Goal: Information Seeking & Learning: Learn about a topic

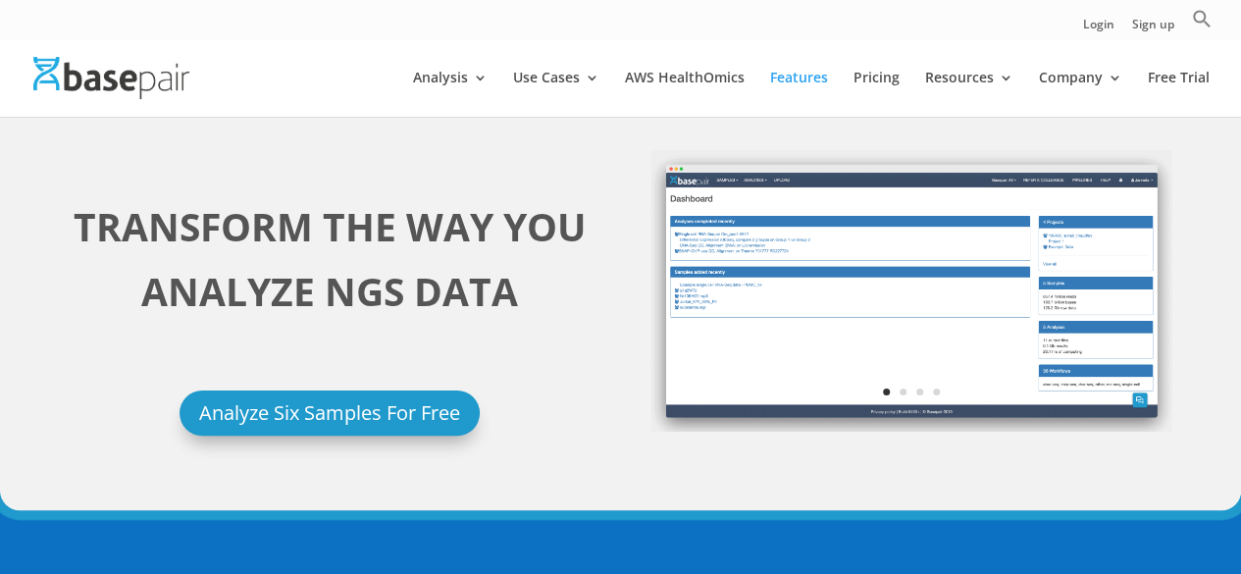
scroll to position [36, 0]
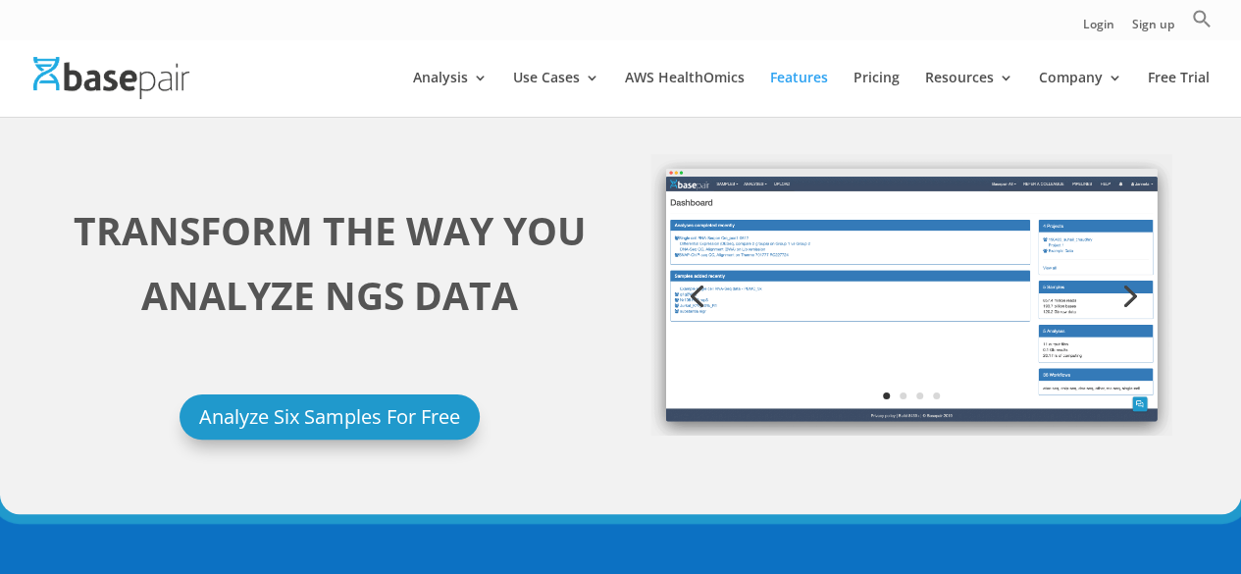
click at [698, 294] on link "Previous" at bounding box center [695, 294] width 47 height 47
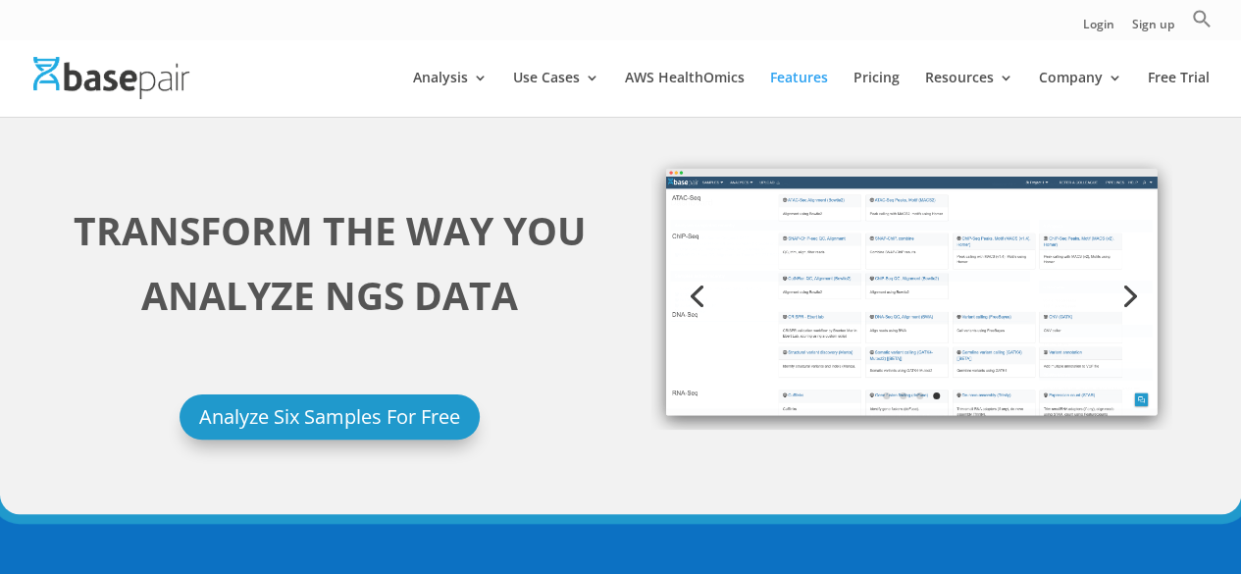
click at [698, 294] on link "Previous" at bounding box center [695, 294] width 47 height 47
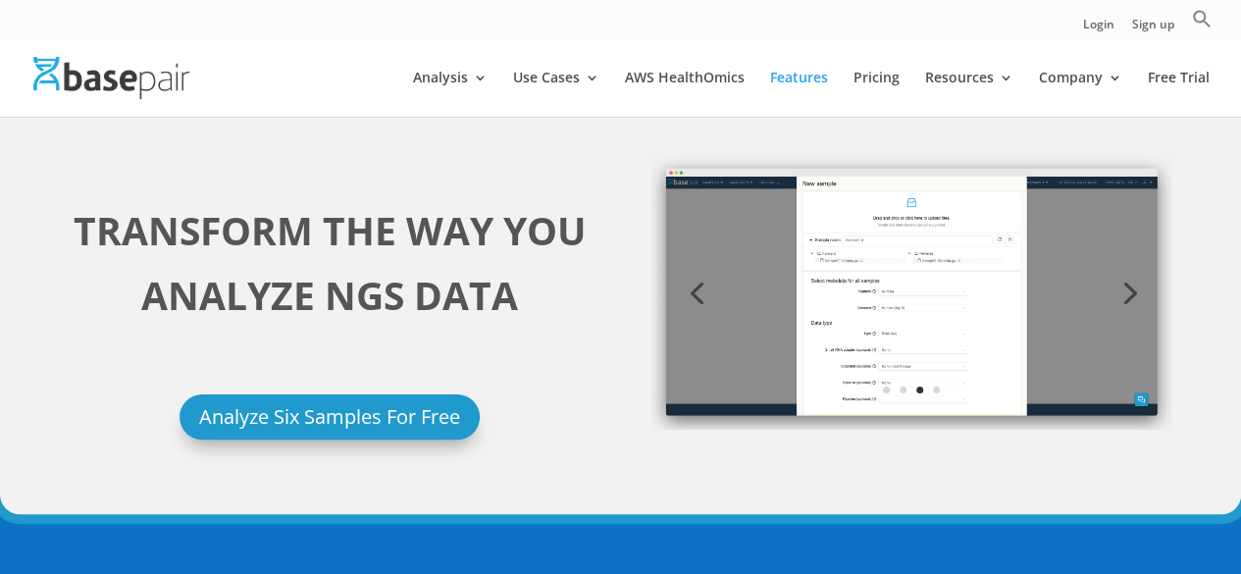
click at [698, 294] on link "Previous" at bounding box center [695, 291] width 47 height 47
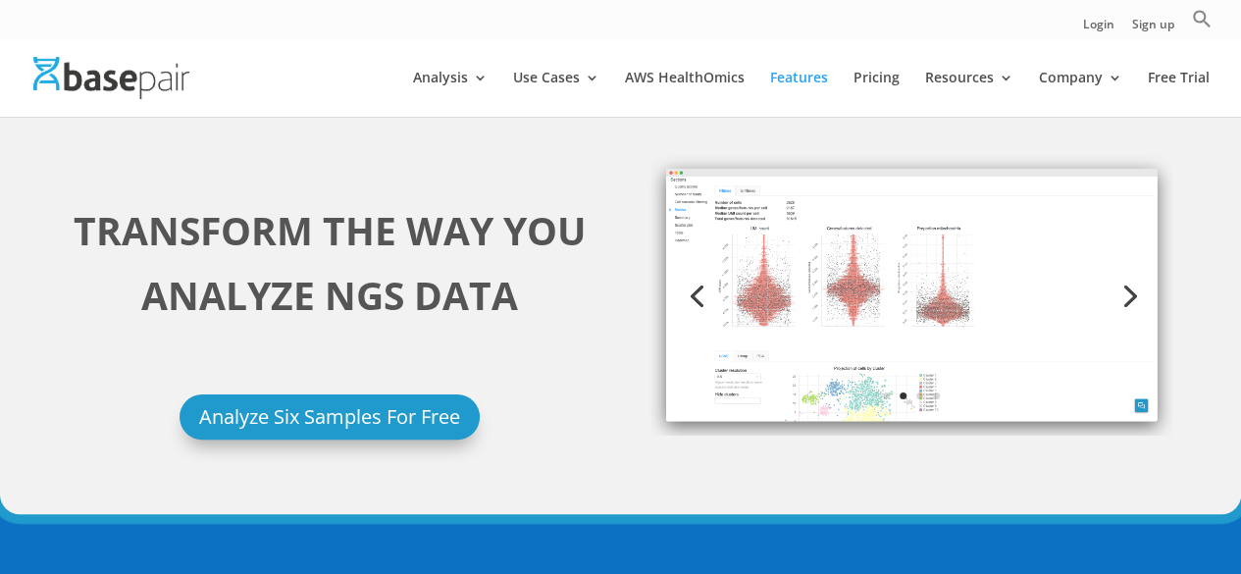
click at [844, 312] on img at bounding box center [912, 295] width 522 height 282
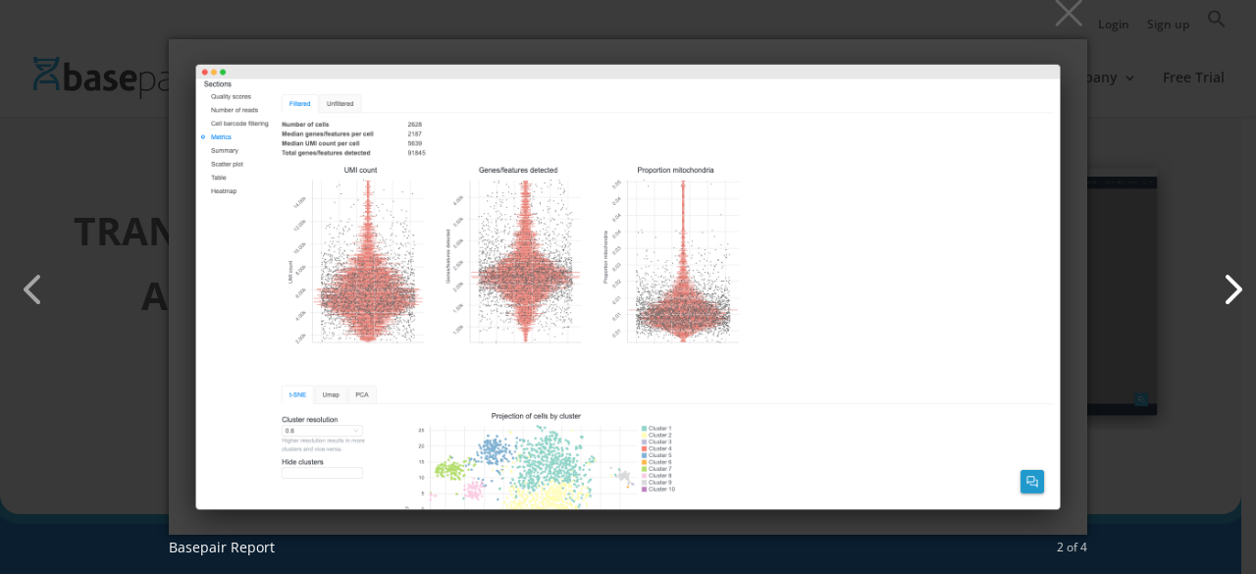
click at [1231, 293] on button "button" at bounding box center [1222, 279] width 47 height 47
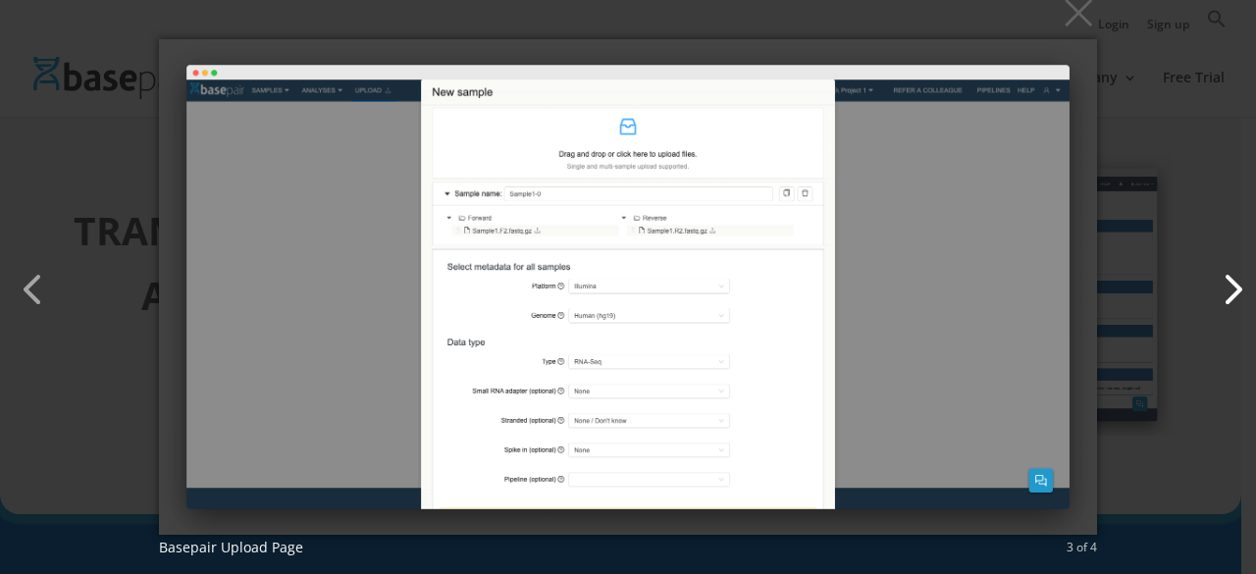
click at [1231, 293] on button "button" at bounding box center [1222, 279] width 47 height 47
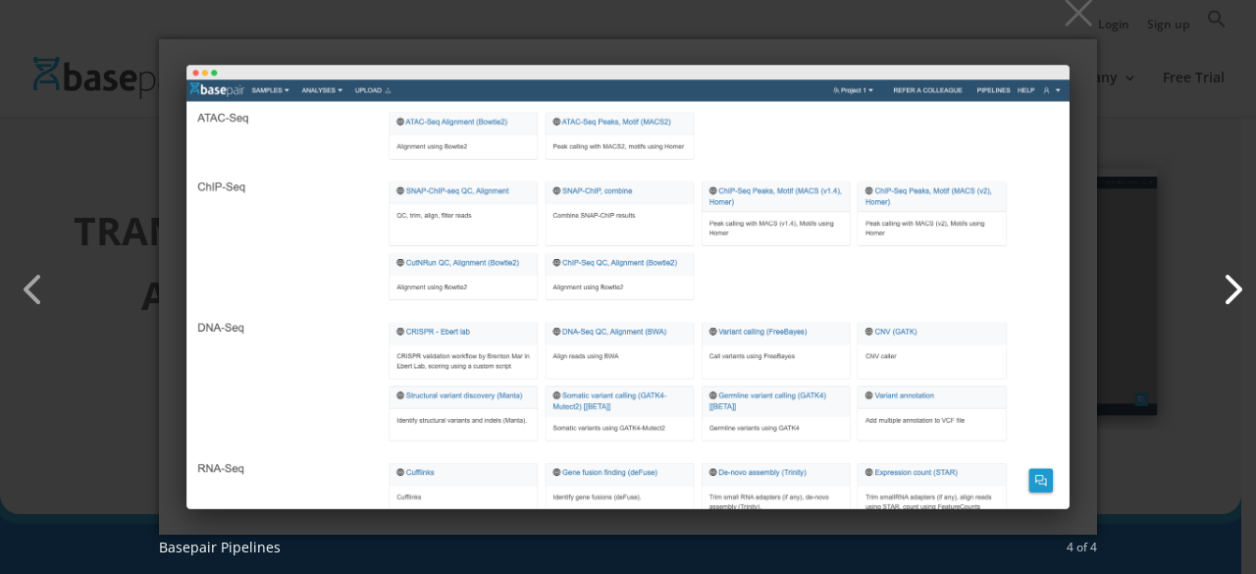
click at [1231, 293] on button "button" at bounding box center [1222, 279] width 47 height 47
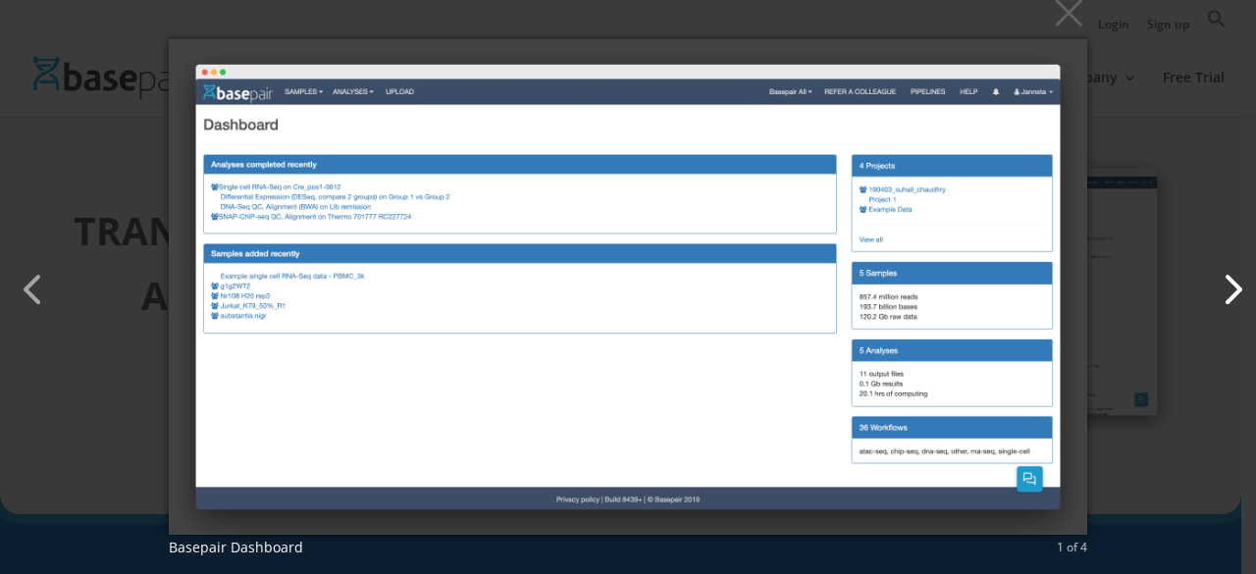
click at [1231, 293] on button "button" at bounding box center [1222, 279] width 47 height 47
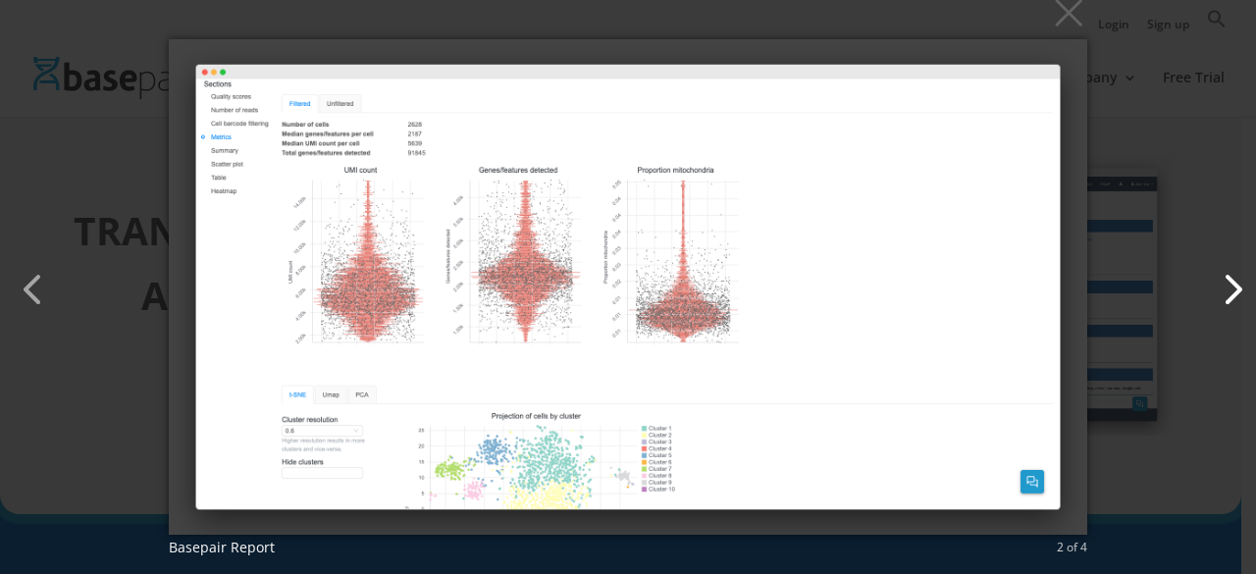
click at [1231, 293] on button "button" at bounding box center [1222, 279] width 47 height 47
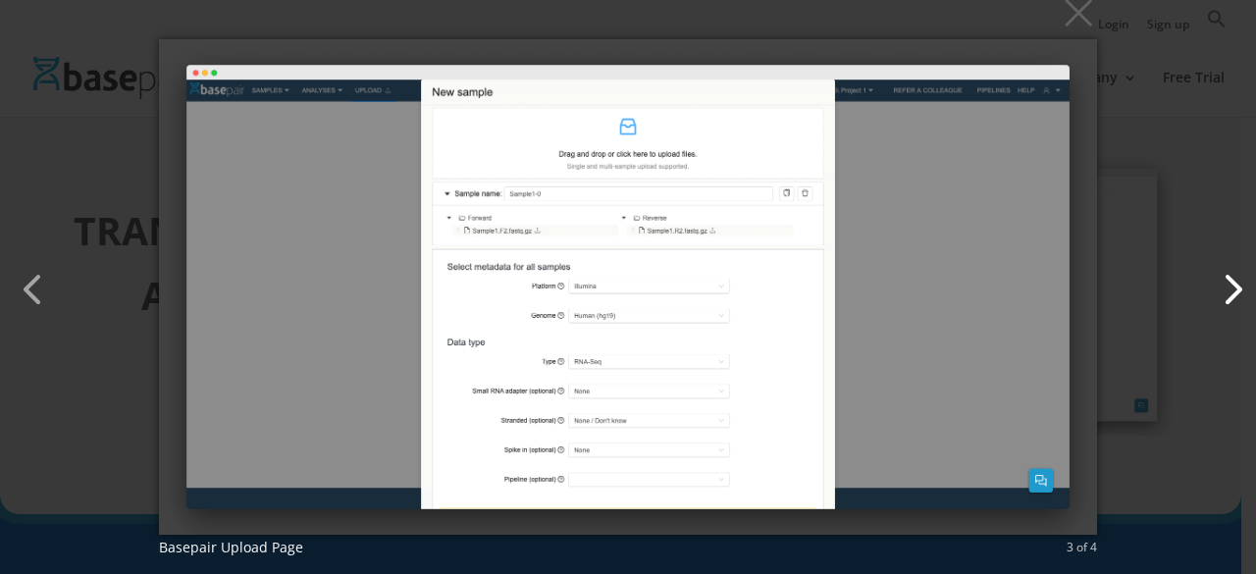
click at [1231, 293] on button "button" at bounding box center [1222, 279] width 47 height 47
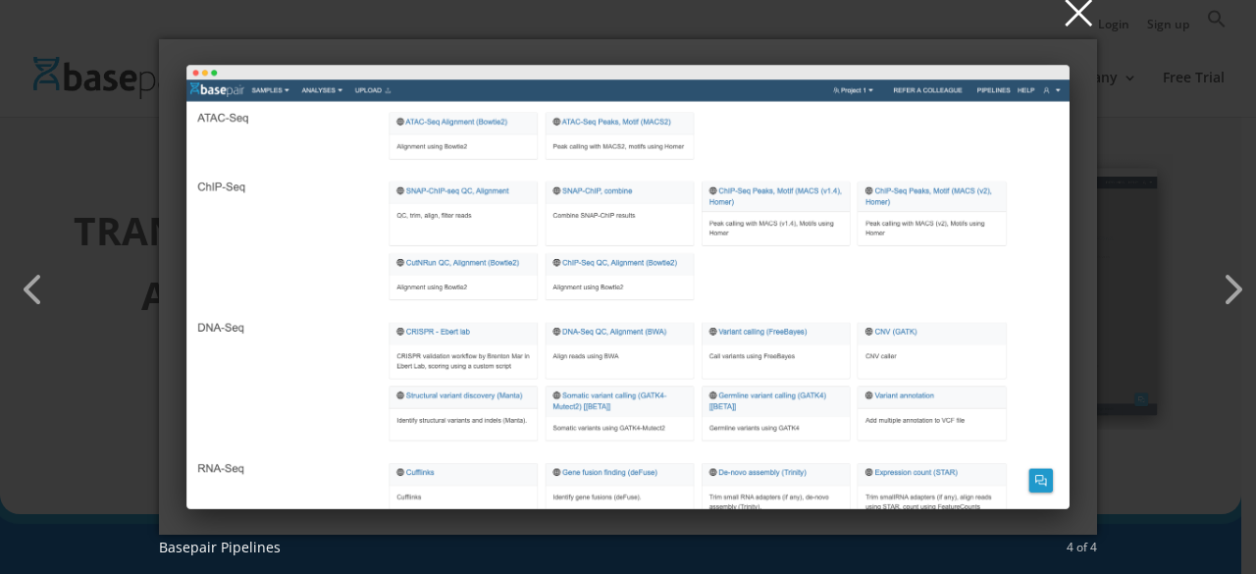
click at [1085, 26] on button "×" at bounding box center [634, 11] width 939 height 43
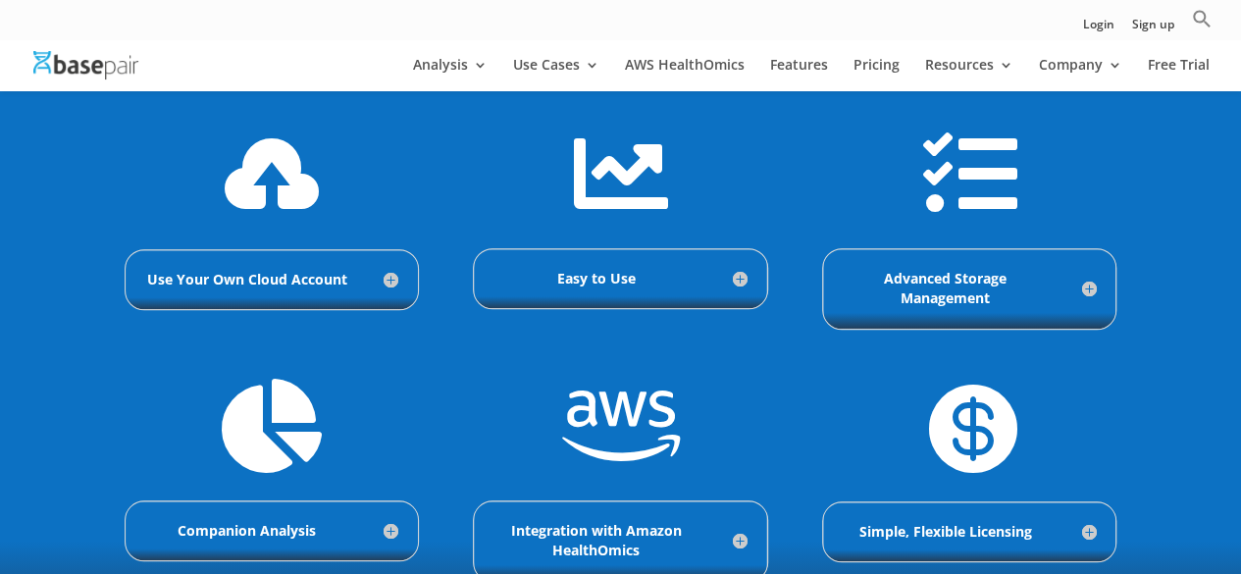
scroll to position [676, 0]
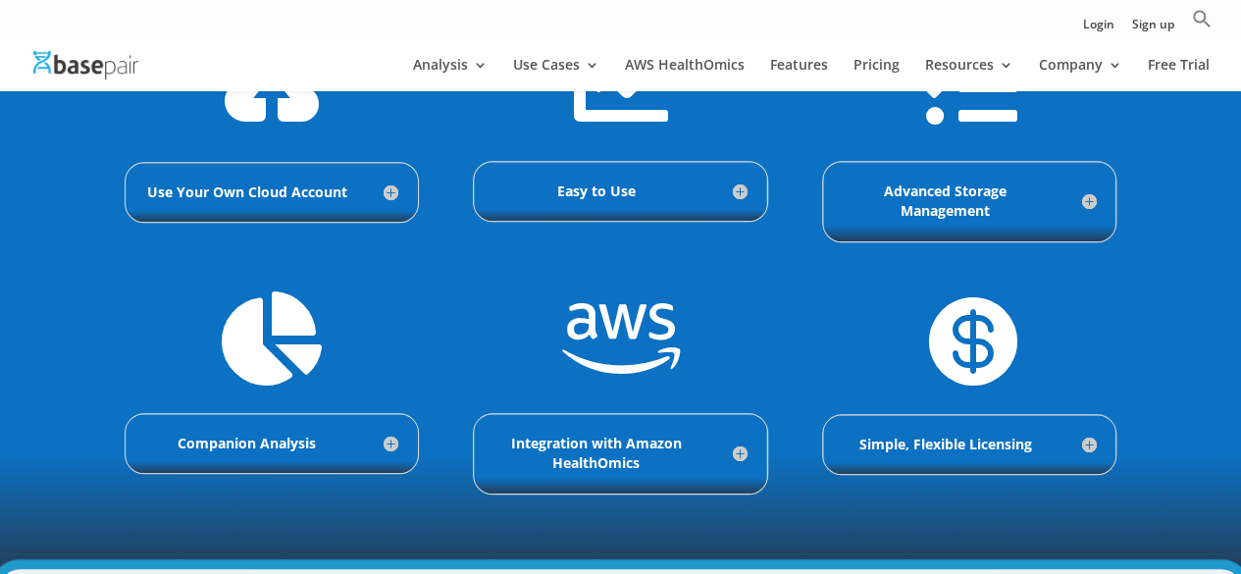
click at [388, 438] on h5 "Companion Analysis" at bounding box center [271, 444] width 253 height 20
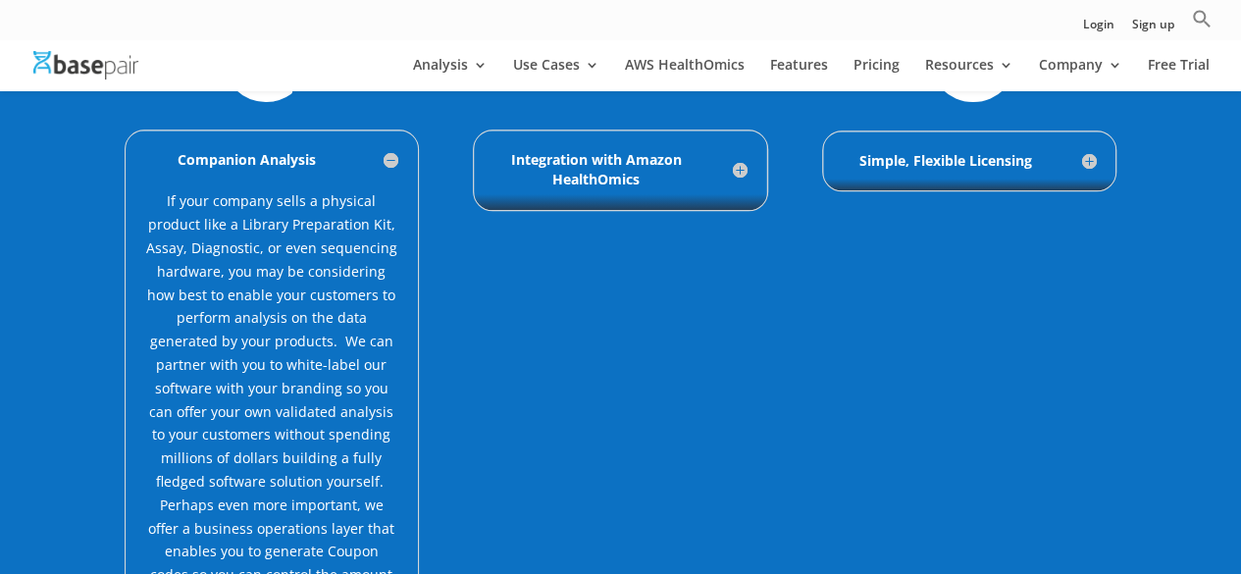
scroll to position [971, 0]
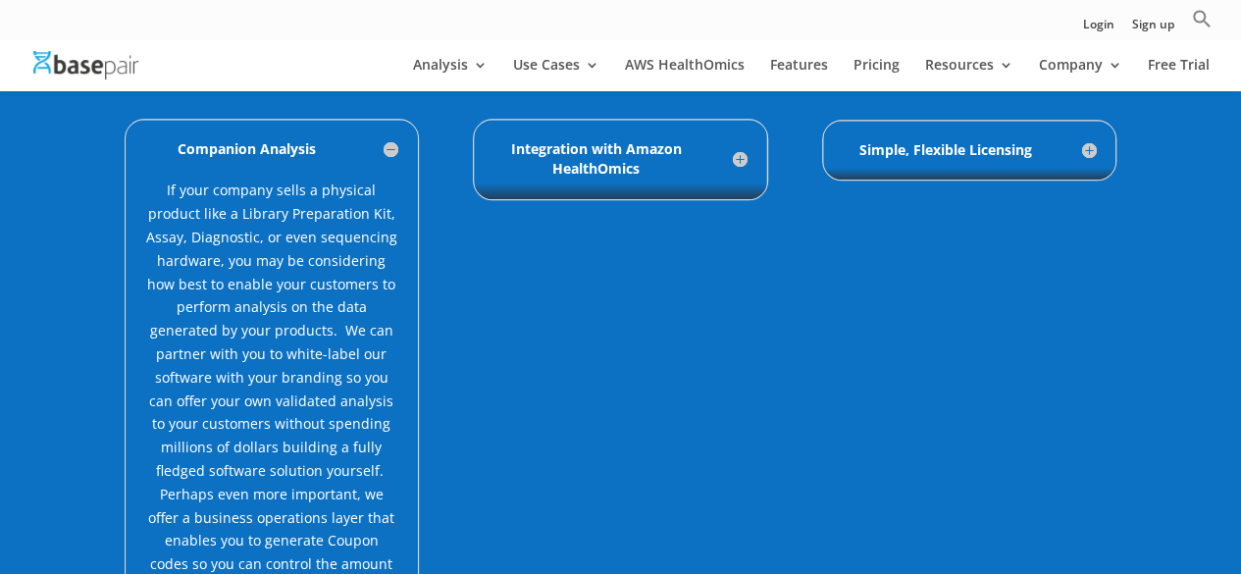
click at [741, 155] on h5 "Integration with Amazon HealthOmics" at bounding box center [620, 159] width 253 height 40
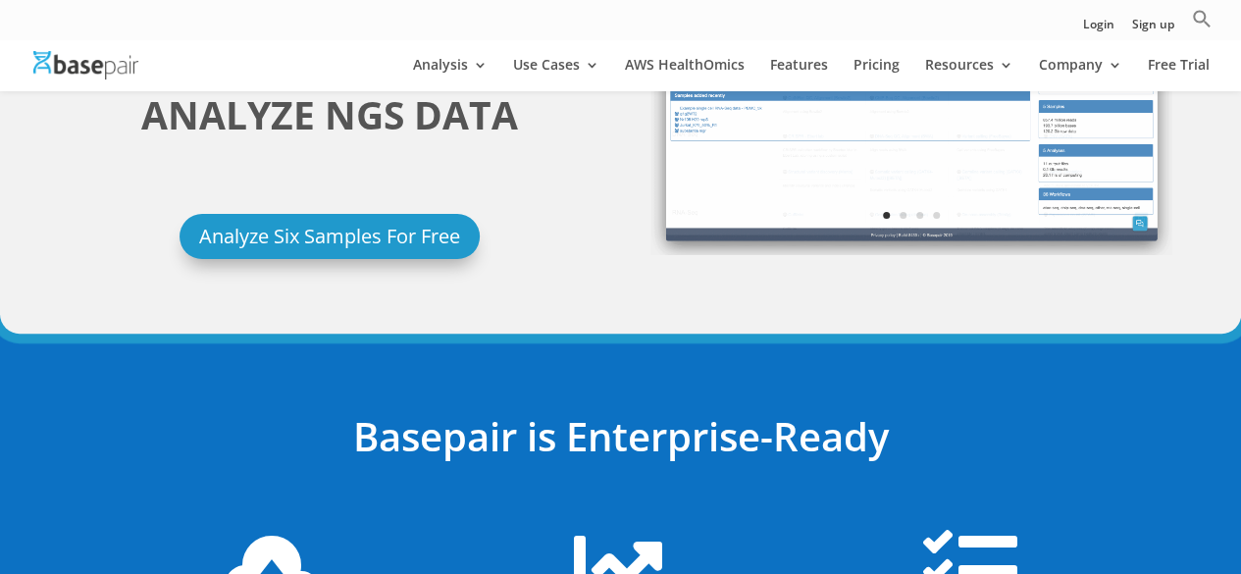
scroll to position [0, 0]
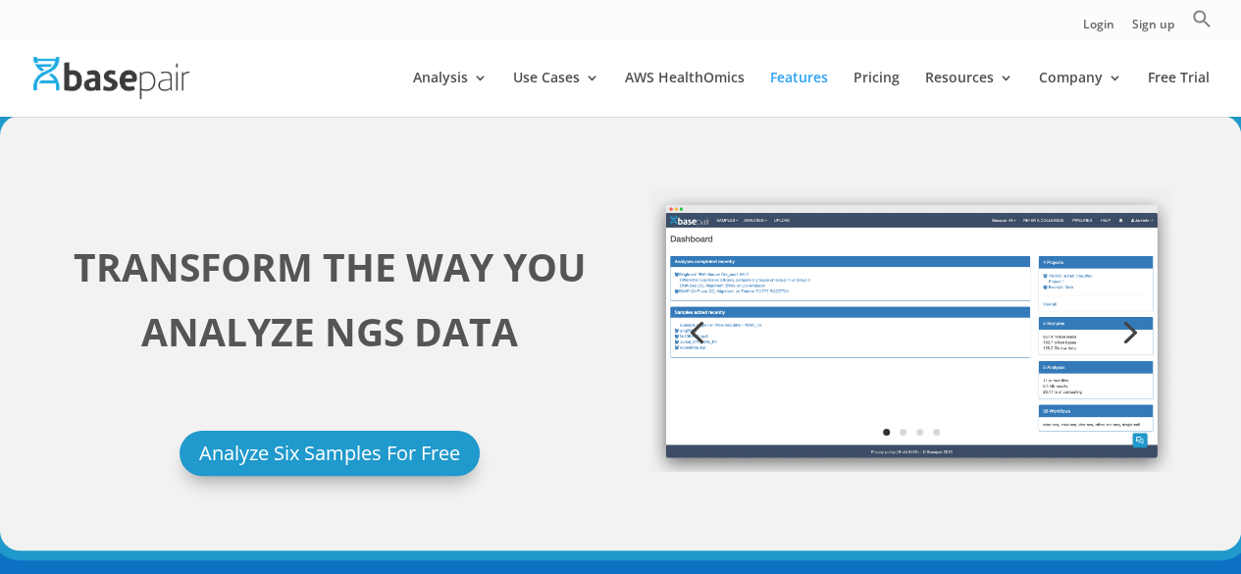
click at [908, 358] on img at bounding box center [912, 331] width 522 height 282
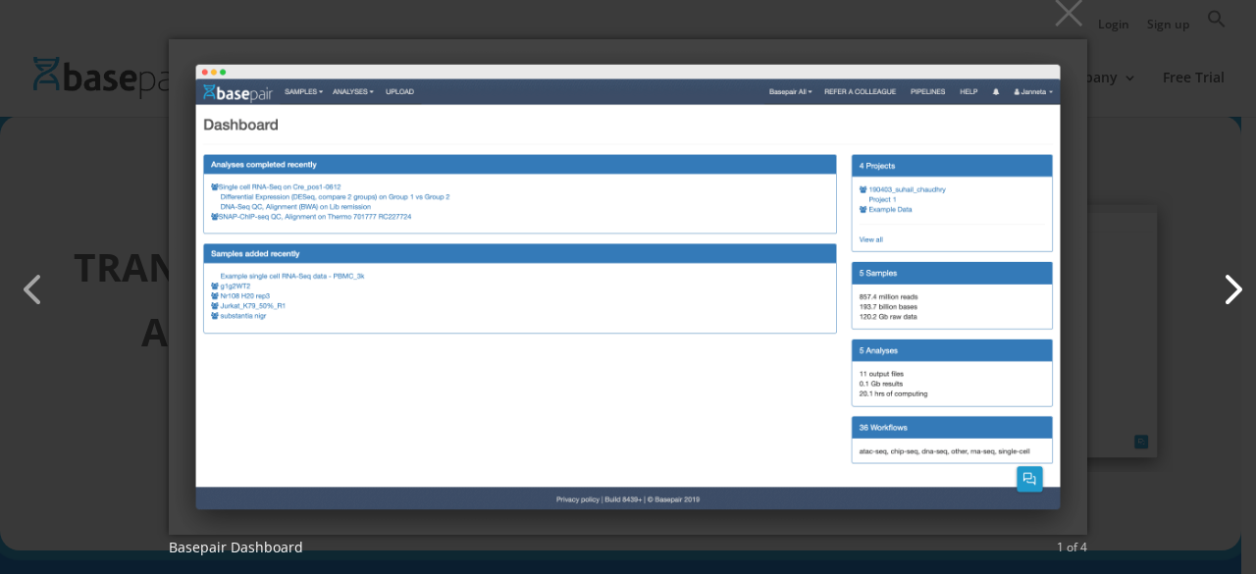
click at [1234, 300] on button "button" at bounding box center [1222, 279] width 47 height 47
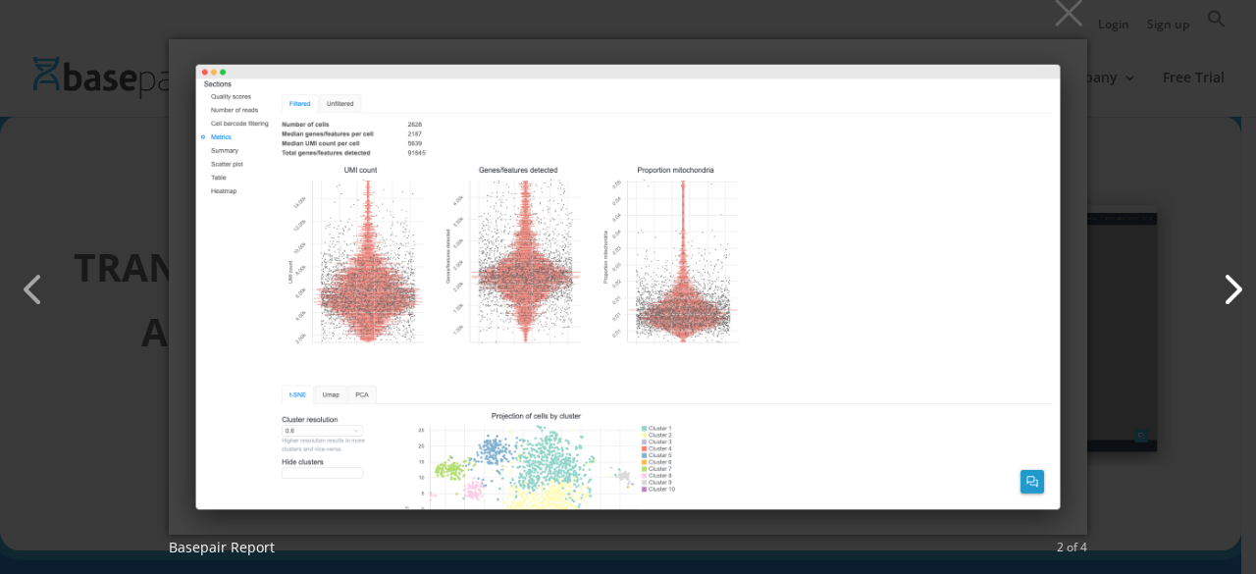
click at [1234, 300] on button "button" at bounding box center [1222, 279] width 47 height 47
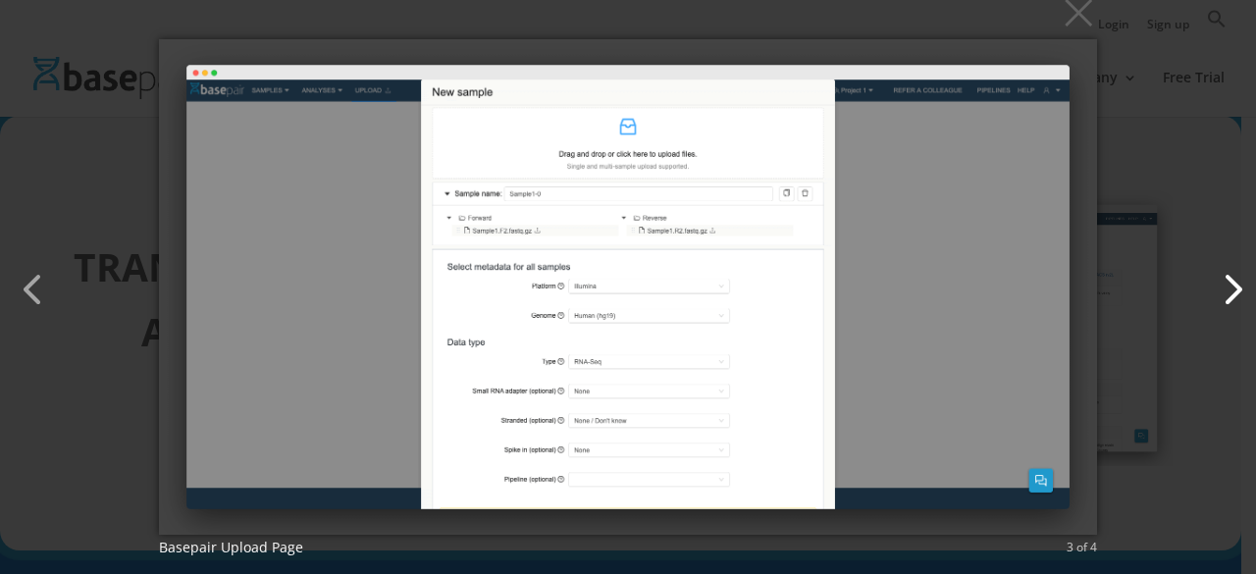
click at [1234, 300] on button "button" at bounding box center [1222, 279] width 47 height 47
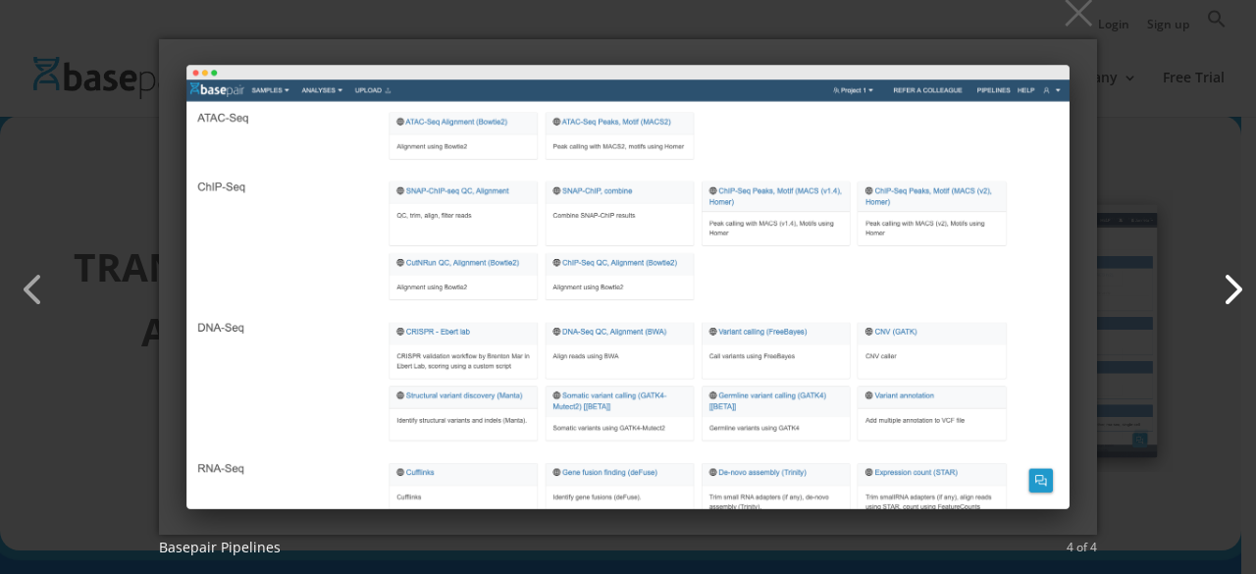
click at [1234, 300] on button "button" at bounding box center [1222, 279] width 47 height 47
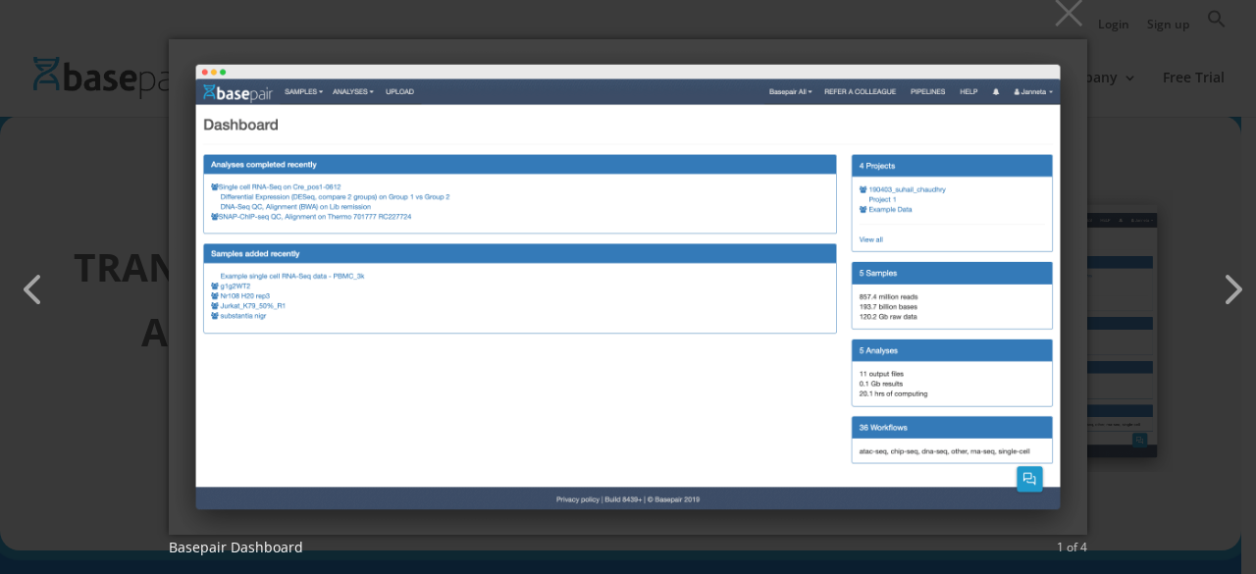
click at [1165, 170] on div "× Basepair Dashboard 1 of 4 Loading..." at bounding box center [628, 287] width 1256 height 574
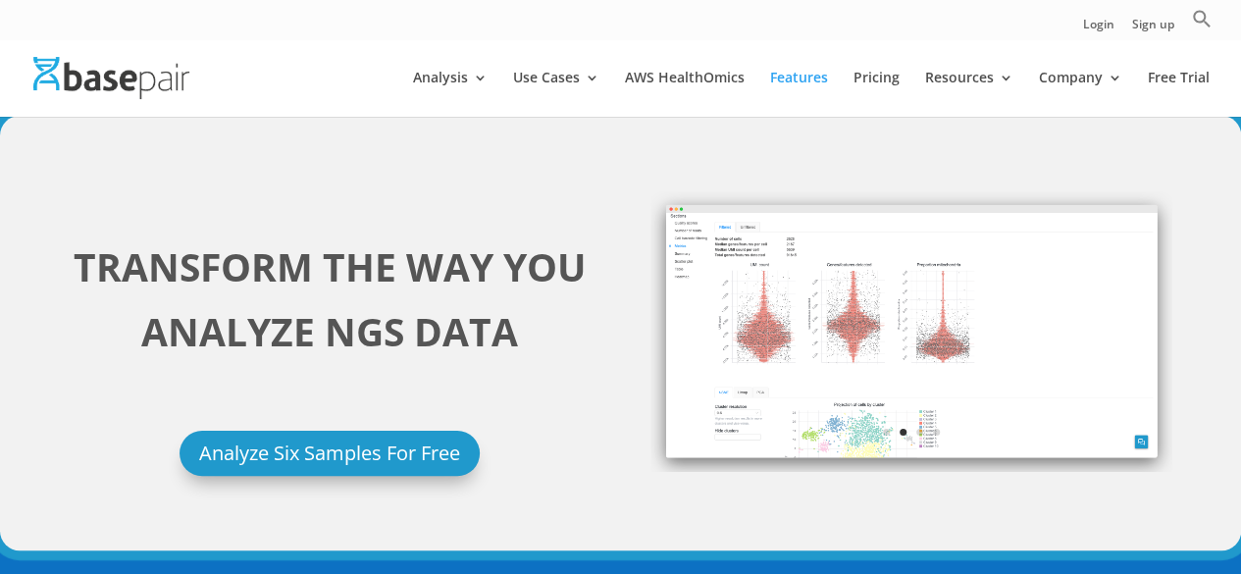
click at [629, 281] on div "TRANSFORM THE WAY YOU ANALYZE NGS DATA Analyze Six Samples For Free Previous Ne…" at bounding box center [621, 334] width 1105 height 336
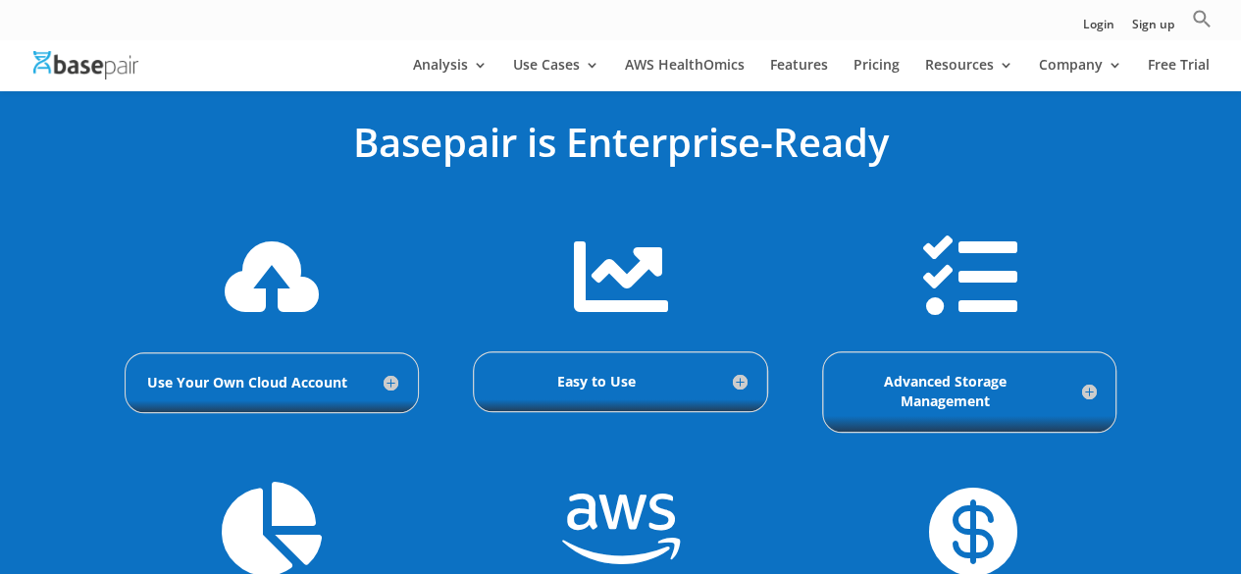
scroll to position [487, 0]
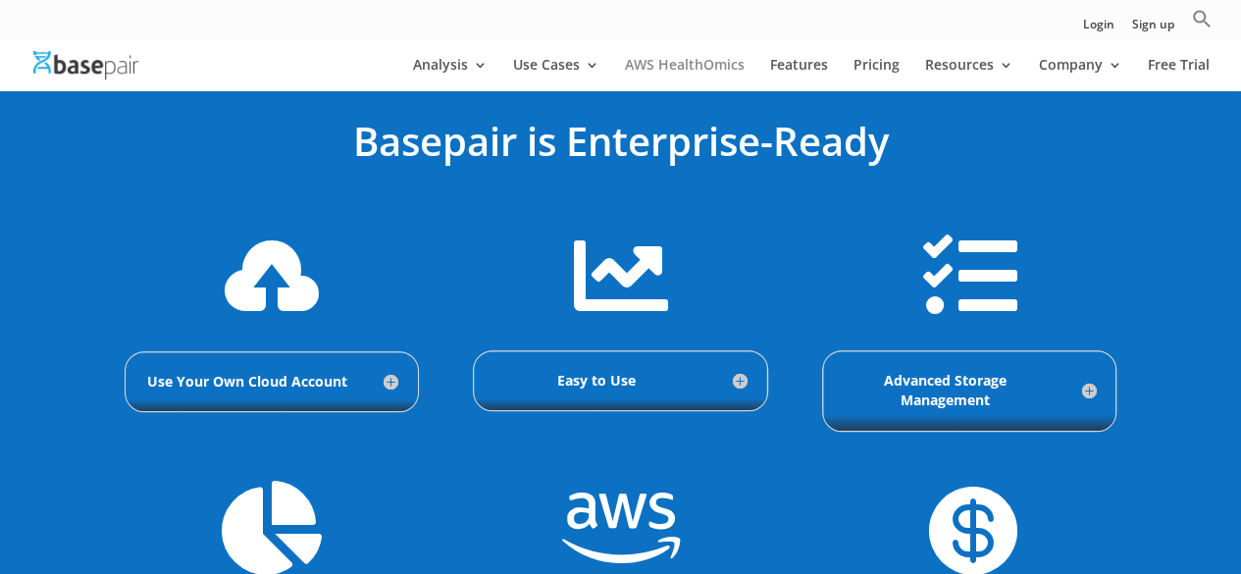
click at [652, 68] on link "AWS HealthOmics" at bounding box center [685, 74] width 120 height 33
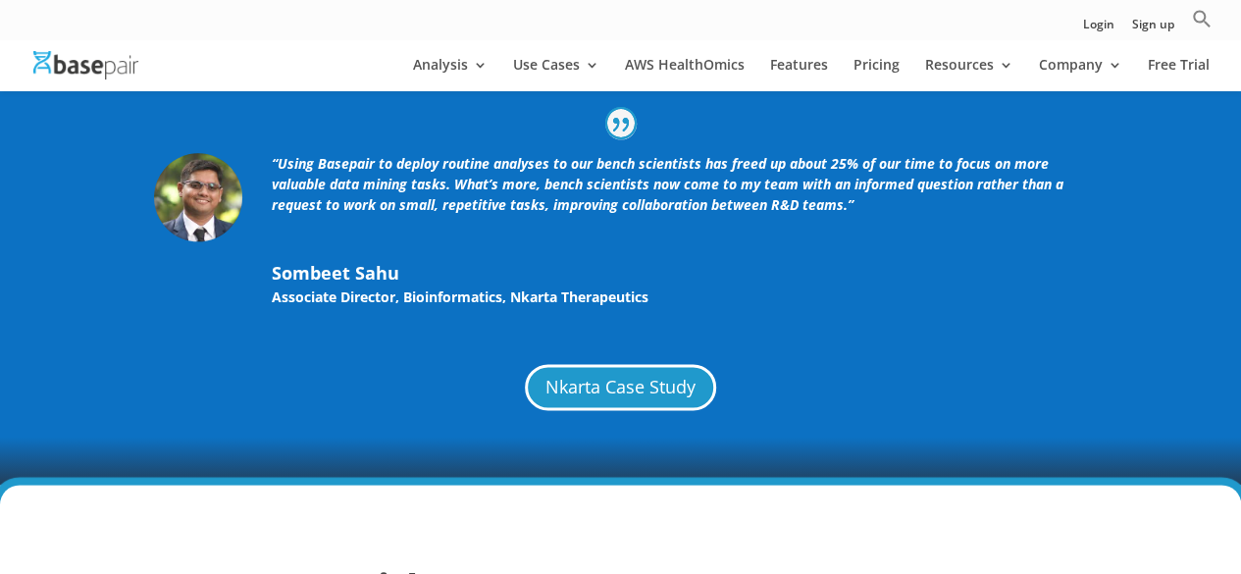
scroll to position [4831, 0]
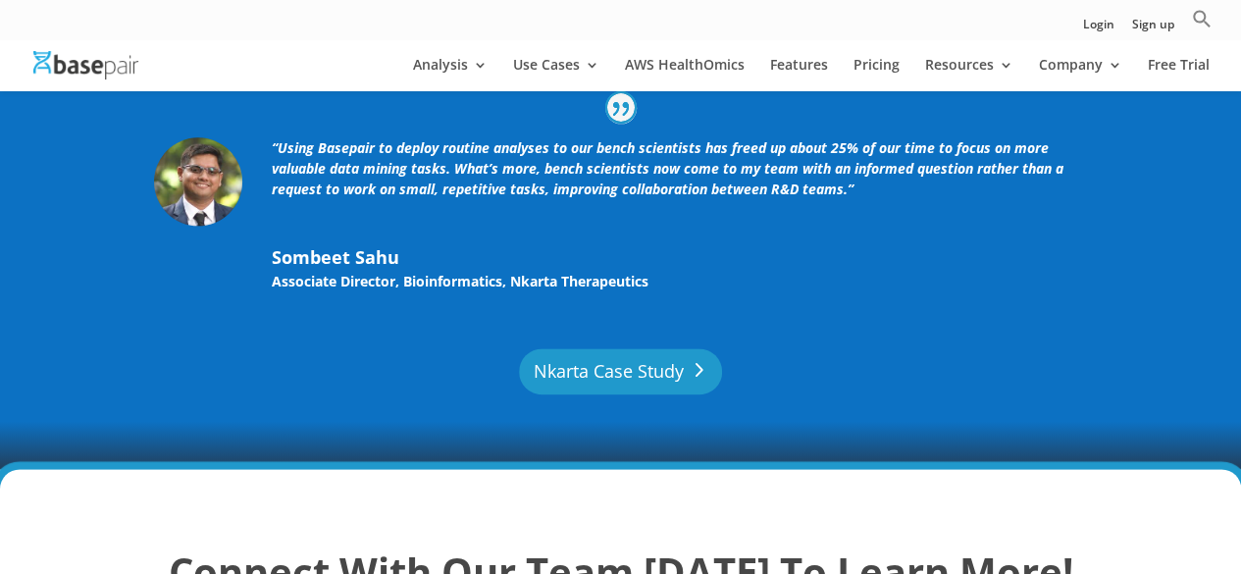
click at [597, 360] on link "Nkarta Case Study" at bounding box center [621, 371] width 204 height 46
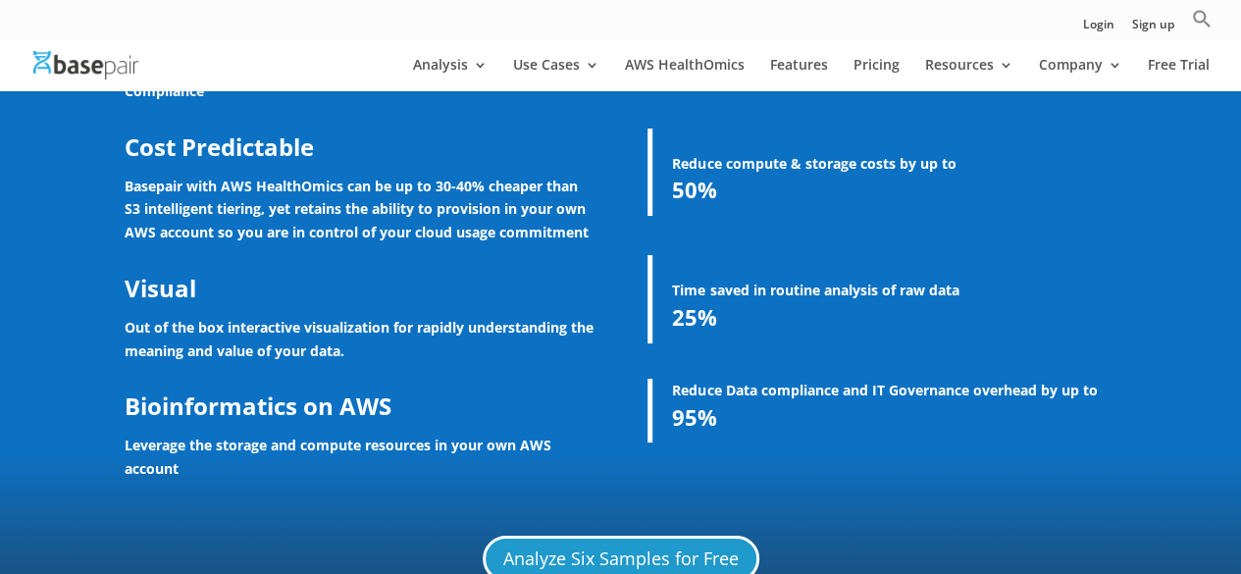
scroll to position [3655, 0]
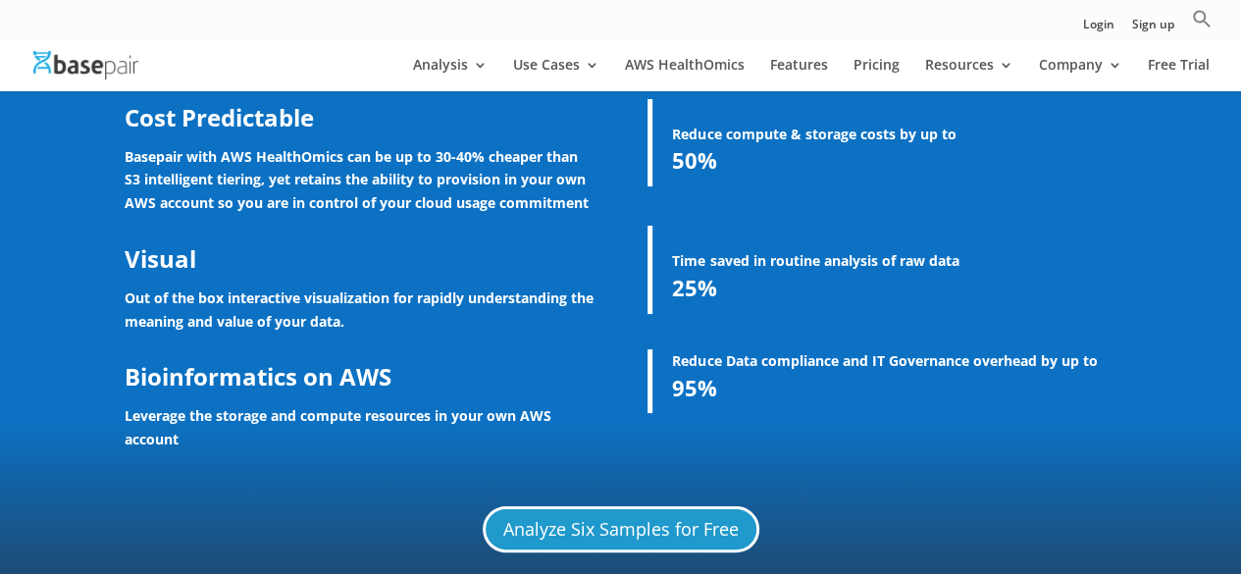
click at [619, 384] on div "Easier Point & Click Graphical User Interface Faster Built in enterprise platfo…" at bounding box center [621, 161] width 993 height 642
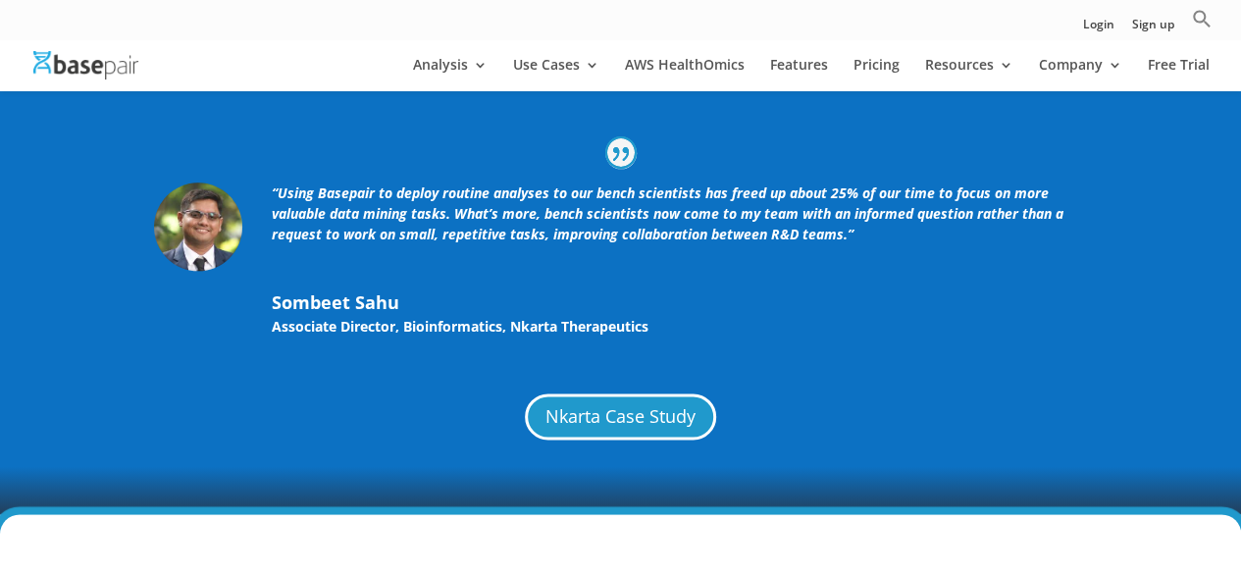
scroll to position [4837, 0]
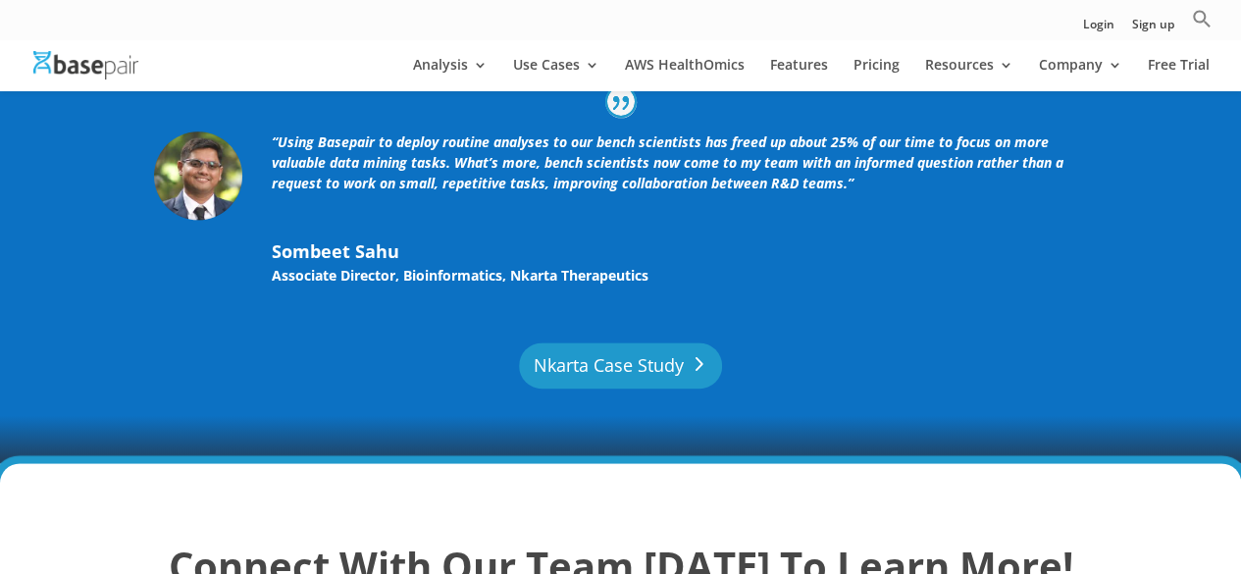
click at [591, 354] on link "Nkarta Case Study" at bounding box center [621, 365] width 204 height 46
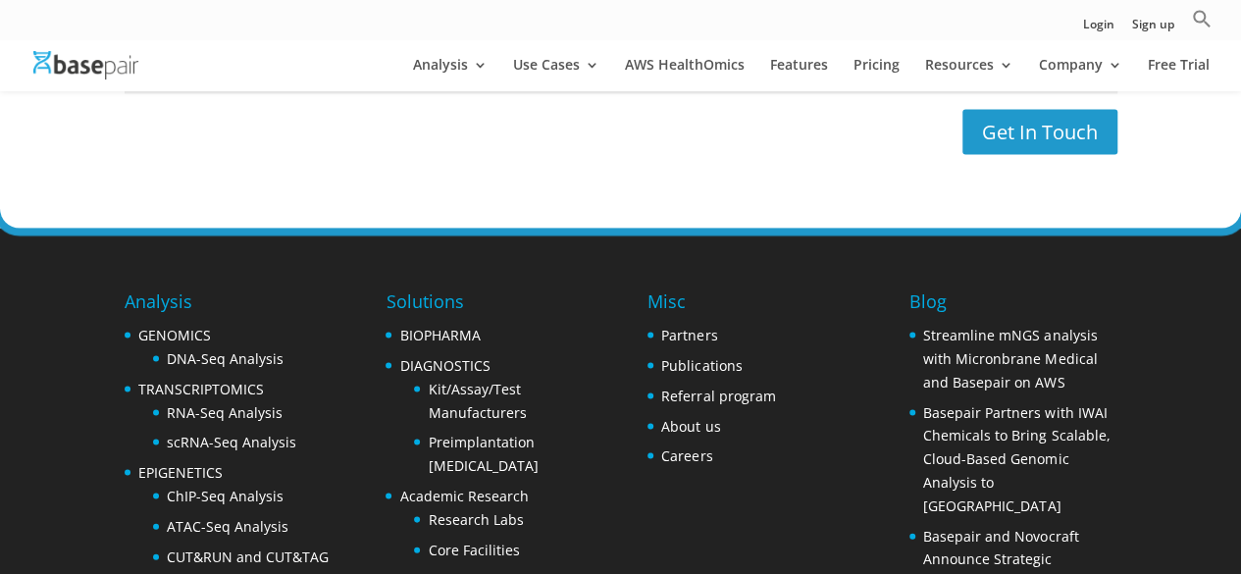
scroll to position [5708, 0]
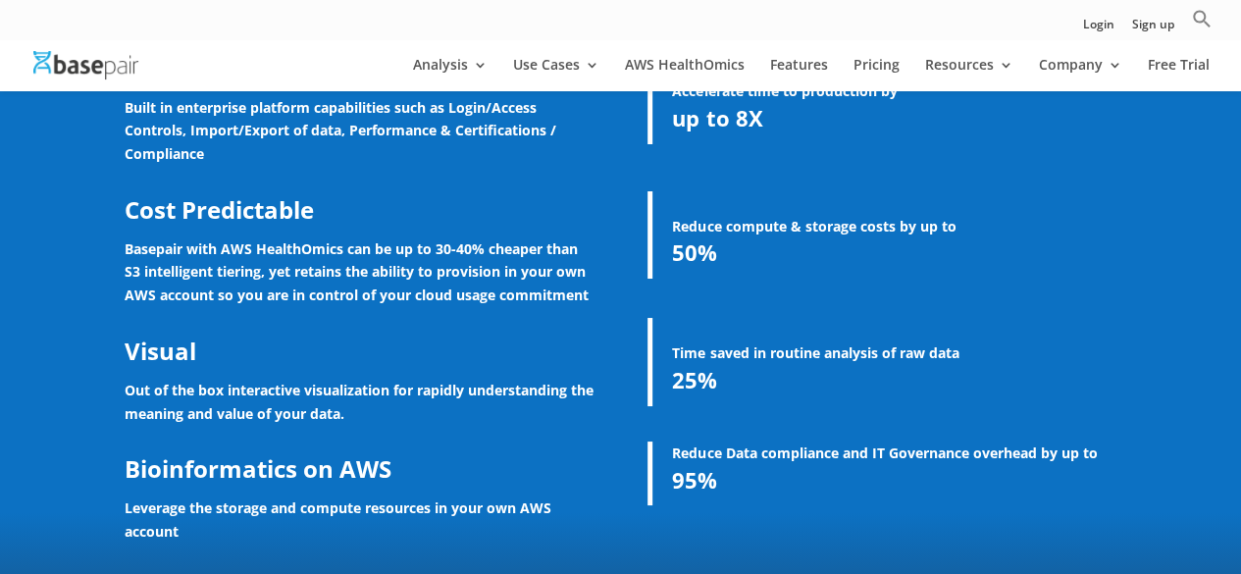
scroll to position [3570, 0]
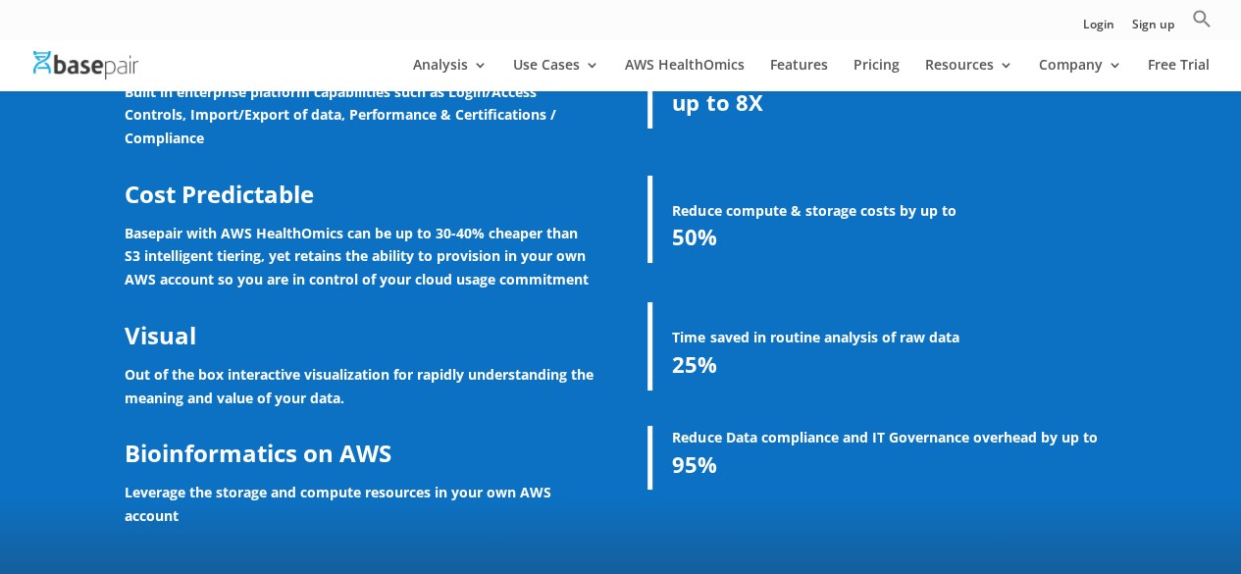
click at [614, 356] on div "Easier Point & Click Graphical User Interface Faster Built in enterprise platfo…" at bounding box center [621, 238] width 993 height 642
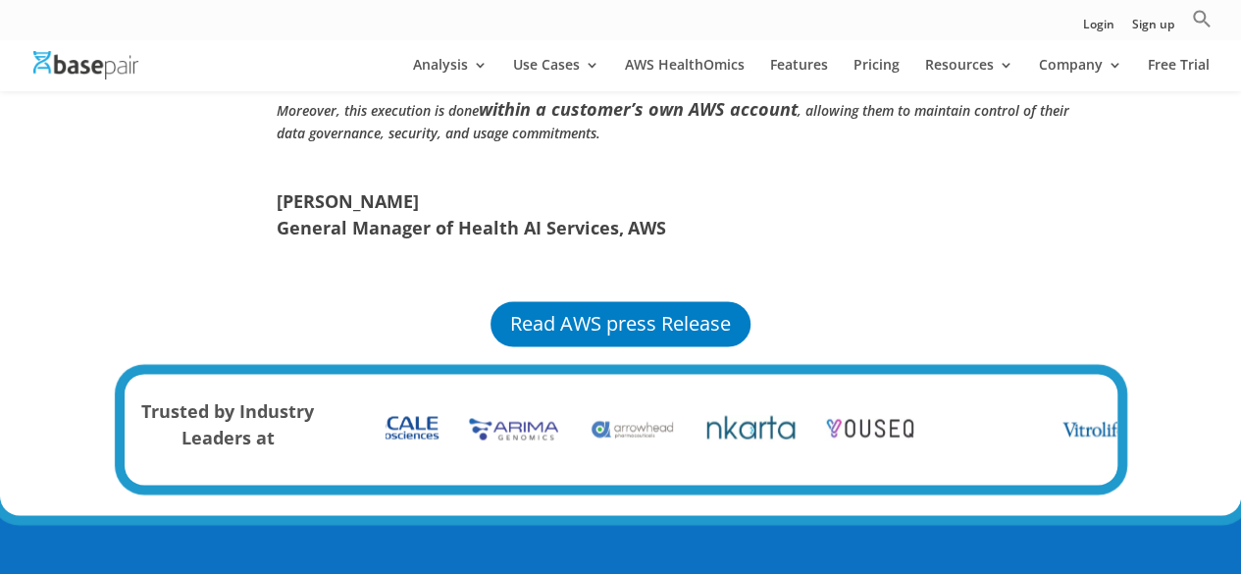
scroll to position [1439, 0]
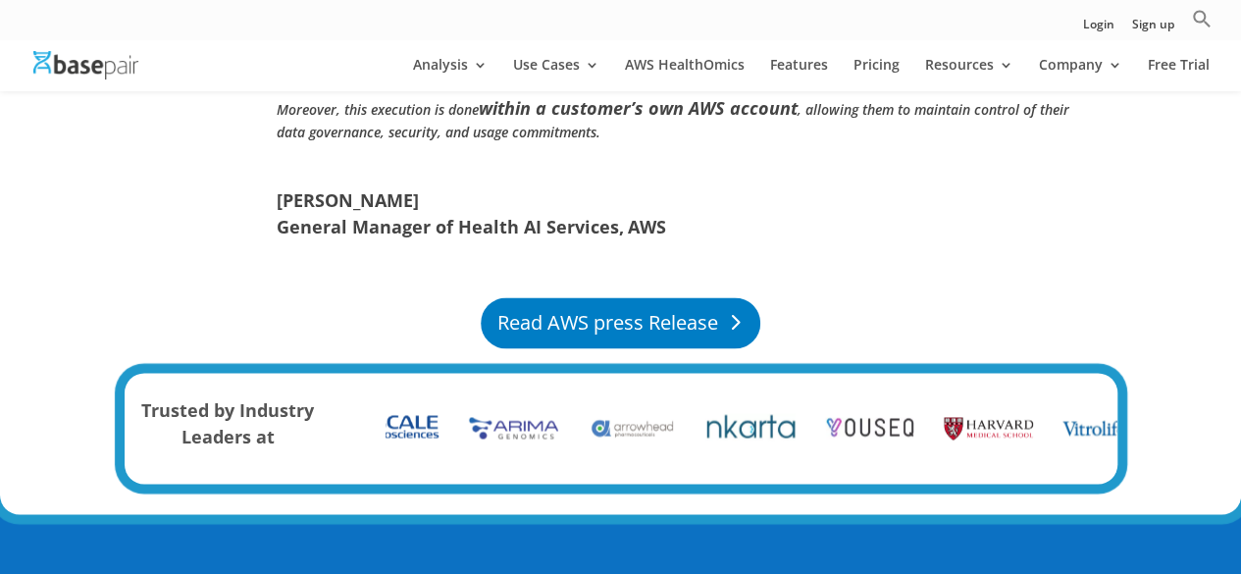
click at [595, 329] on link "Read AWS press Release" at bounding box center [621, 322] width 280 height 51
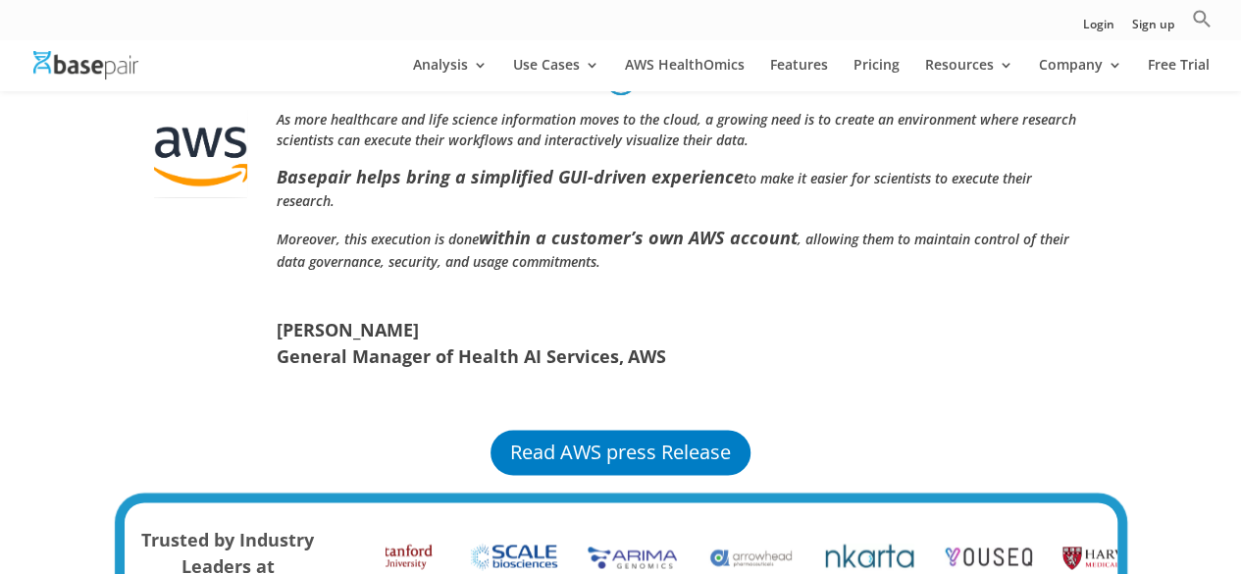
scroll to position [1310, 0]
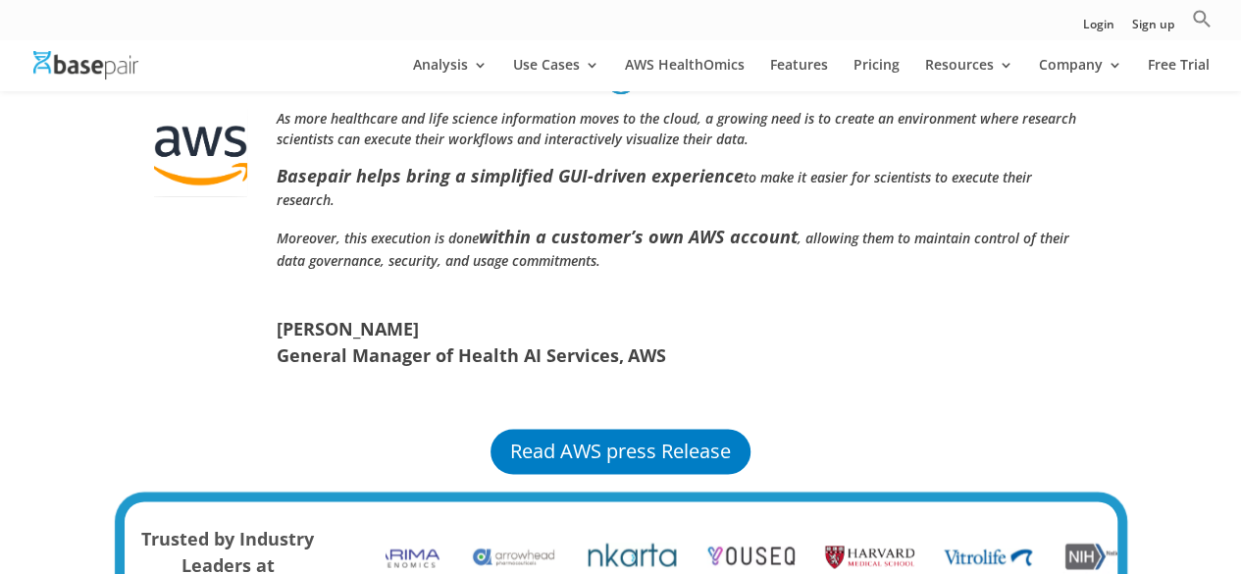
click at [720, 400] on div "As more healthcare and life science information moves to the cloud, a growing n…" at bounding box center [621, 278] width 993 height 398
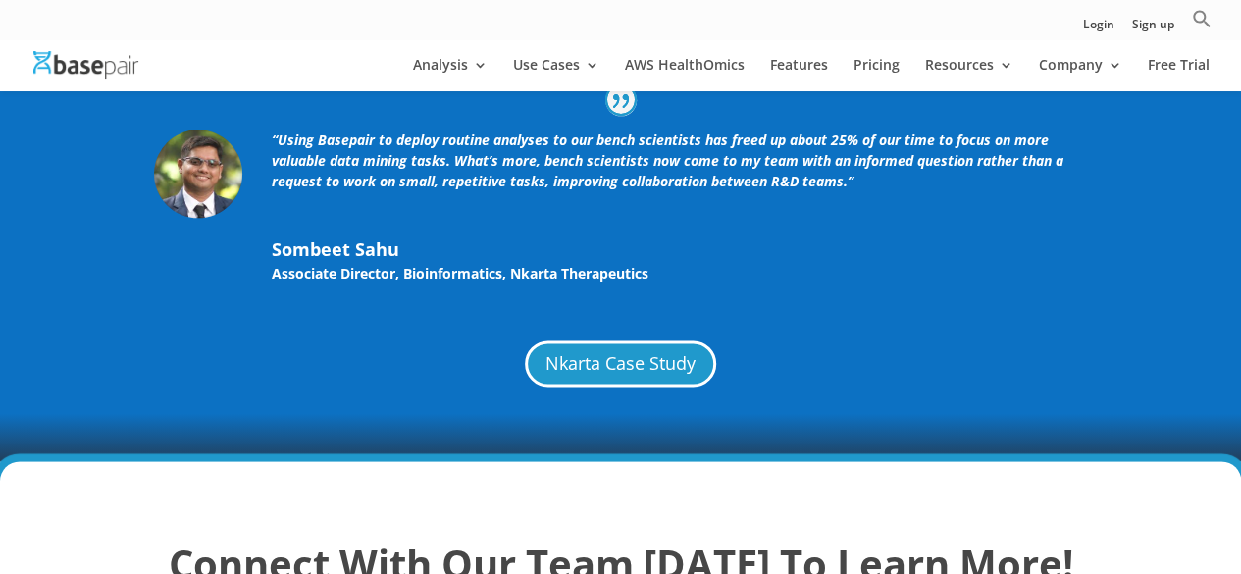
scroll to position [4837, 0]
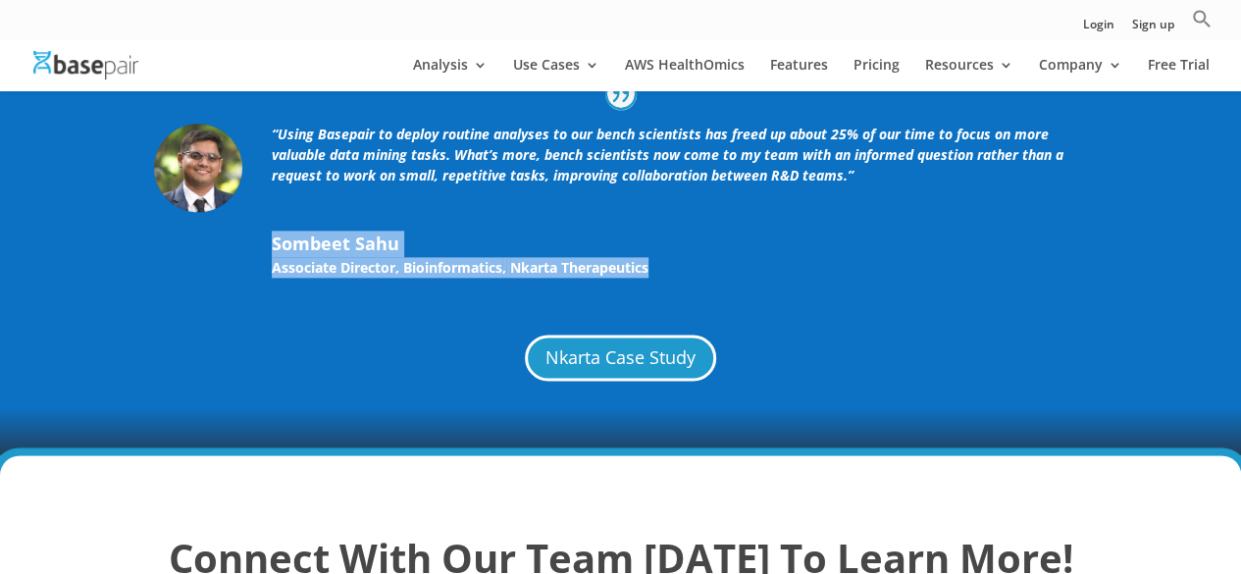
drag, startPoint x: 268, startPoint y: 236, endPoint x: 677, endPoint y: 268, distance: 410.5
click at [677, 268] on div "“Using Basepair to deploy routine analyses to our bench scientists has freed up…" at bounding box center [621, 200] width 993 height 213
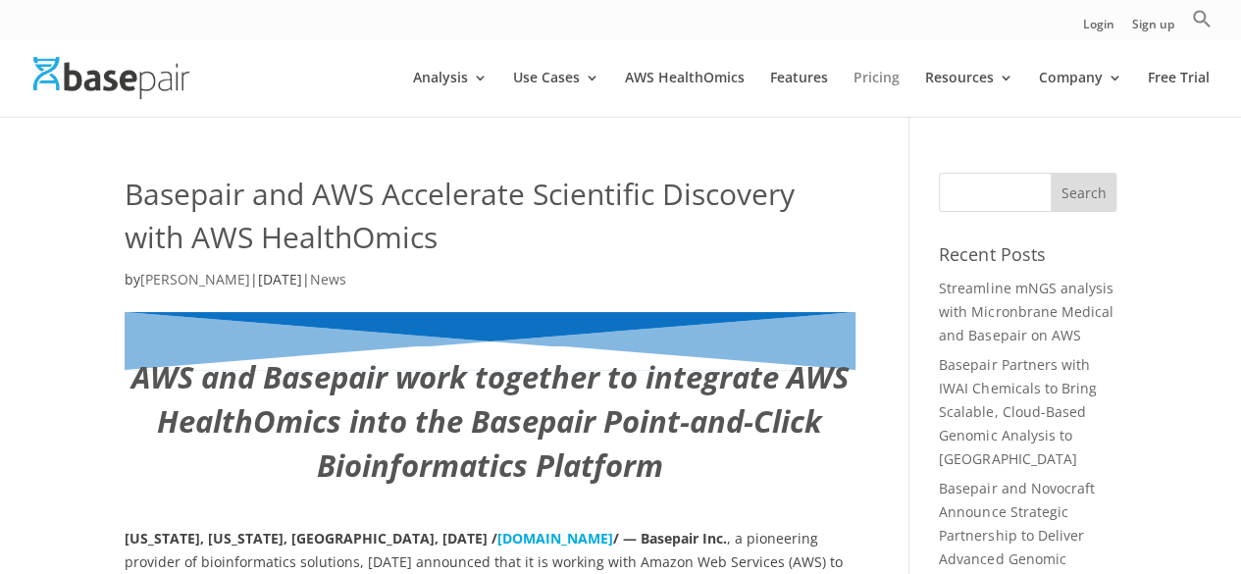
click at [879, 78] on link "Pricing" at bounding box center [877, 94] width 46 height 46
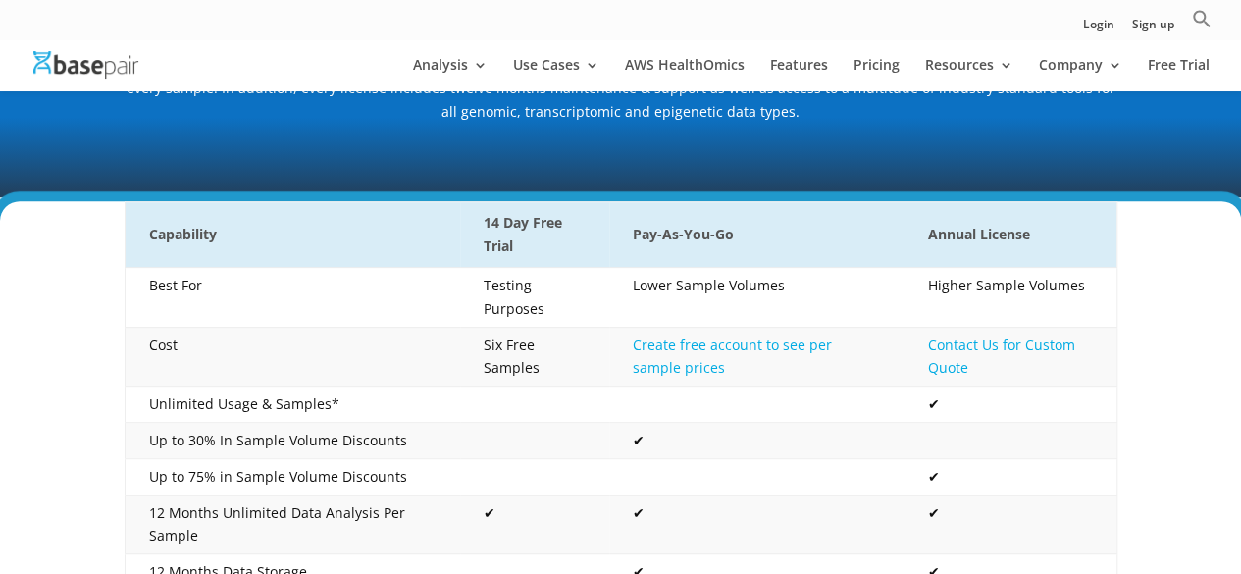
scroll to position [294, 0]
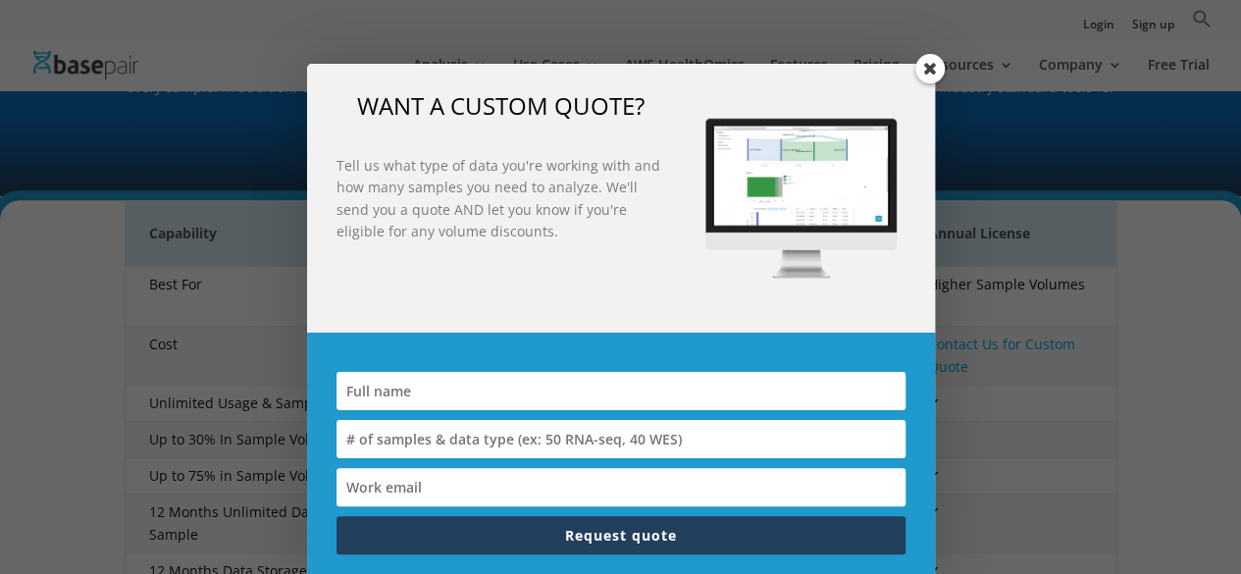
click at [928, 67] on span at bounding box center [930, 68] width 29 height 29
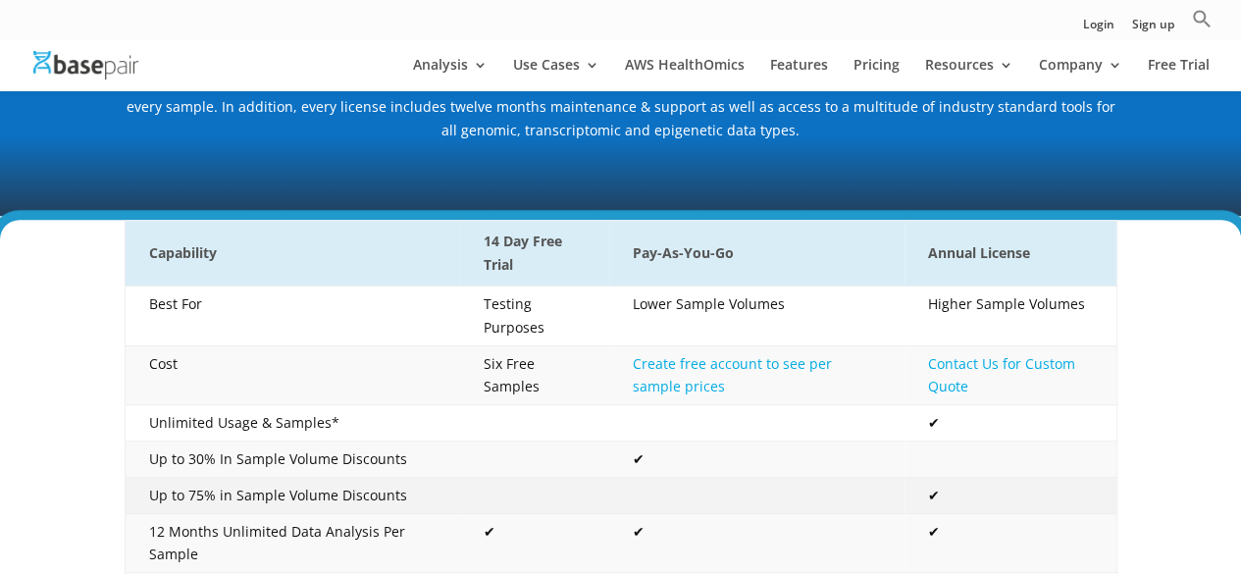
scroll to position [0, 0]
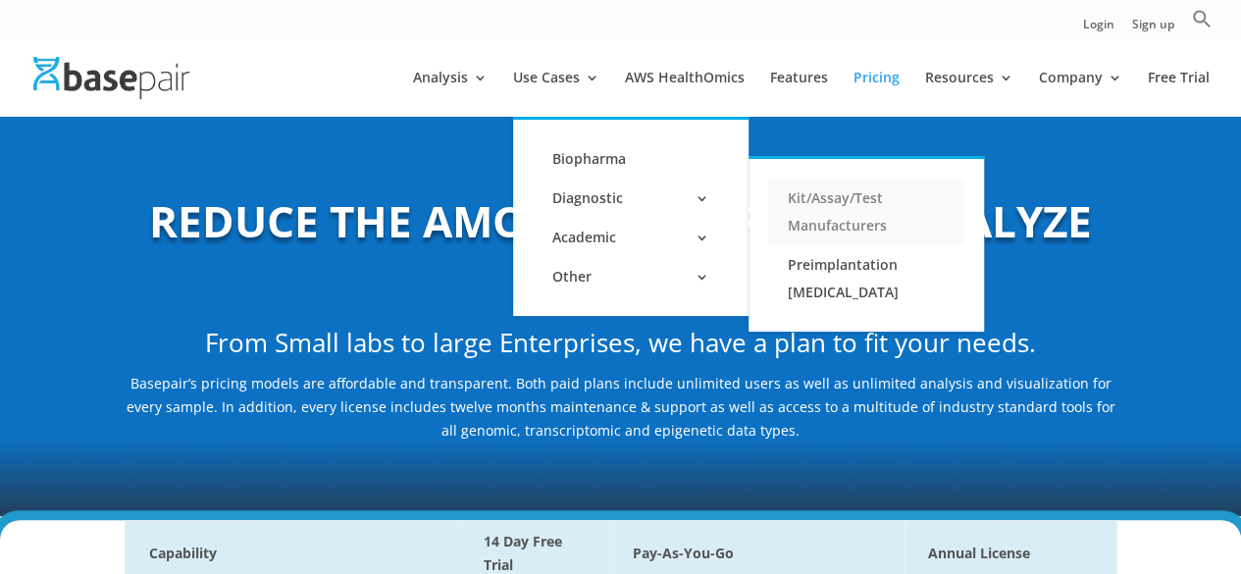
click at [841, 205] on link "Kit/Assay/Test Manufacturers" at bounding box center [866, 212] width 196 height 67
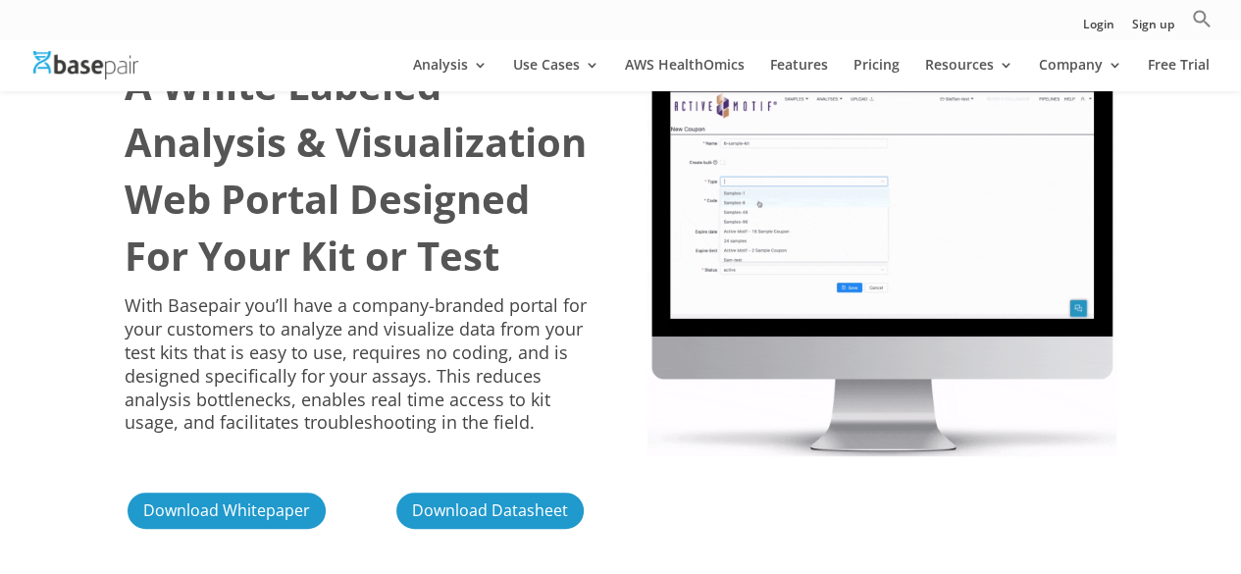
scroll to position [108, 0]
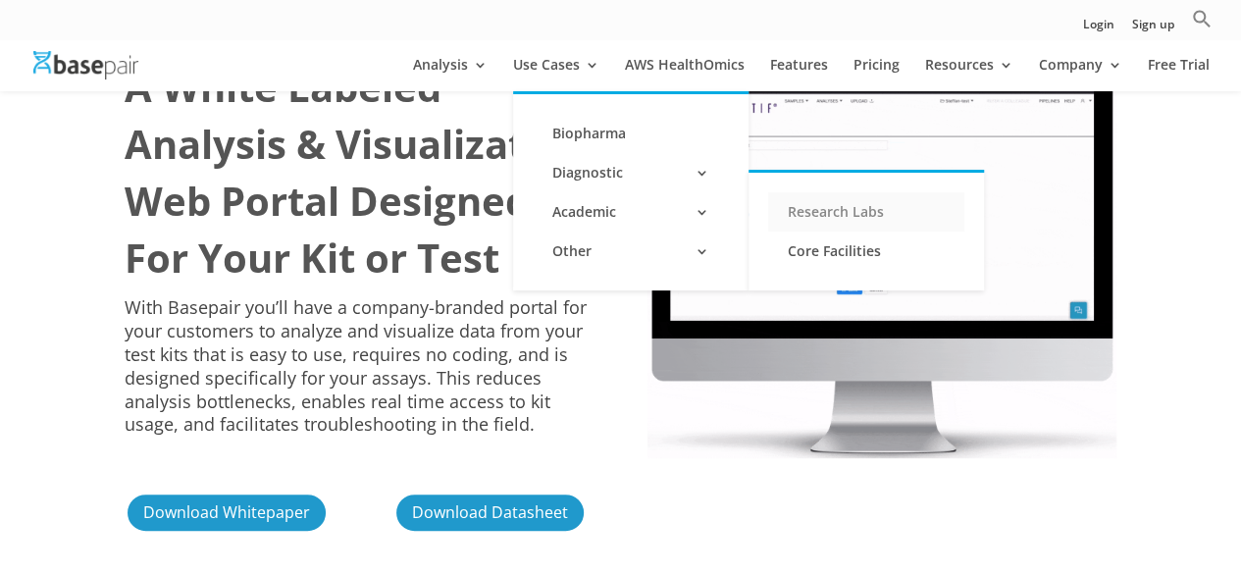
click at [822, 212] on link "Research Labs" at bounding box center [866, 211] width 196 height 39
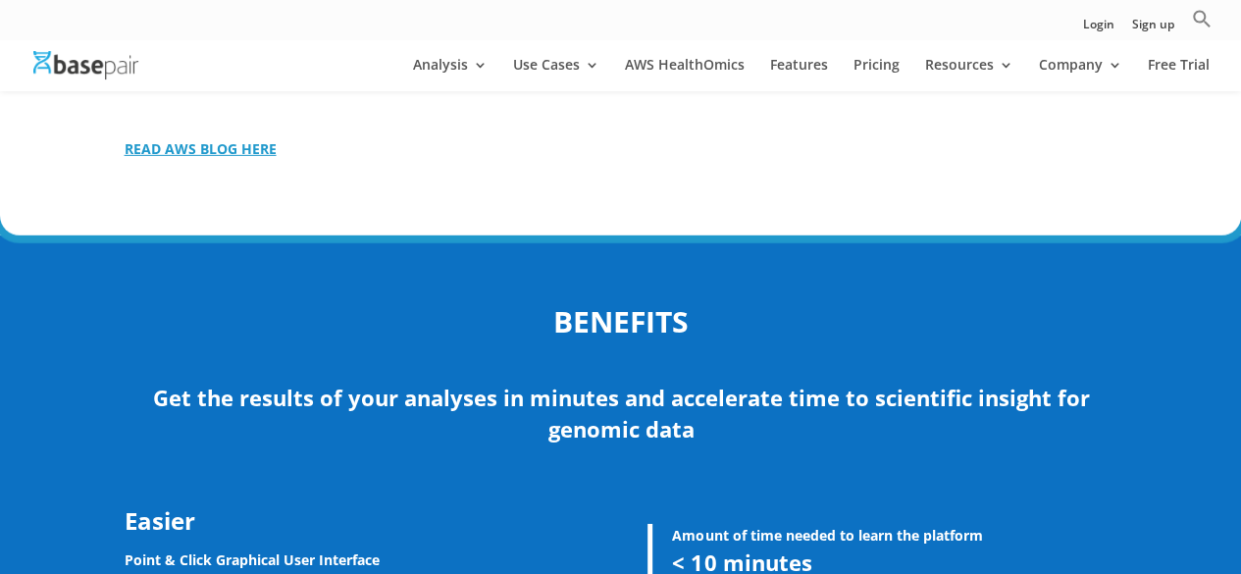
scroll to position [4837, 0]
